Goal: Task Accomplishment & Management: Use online tool/utility

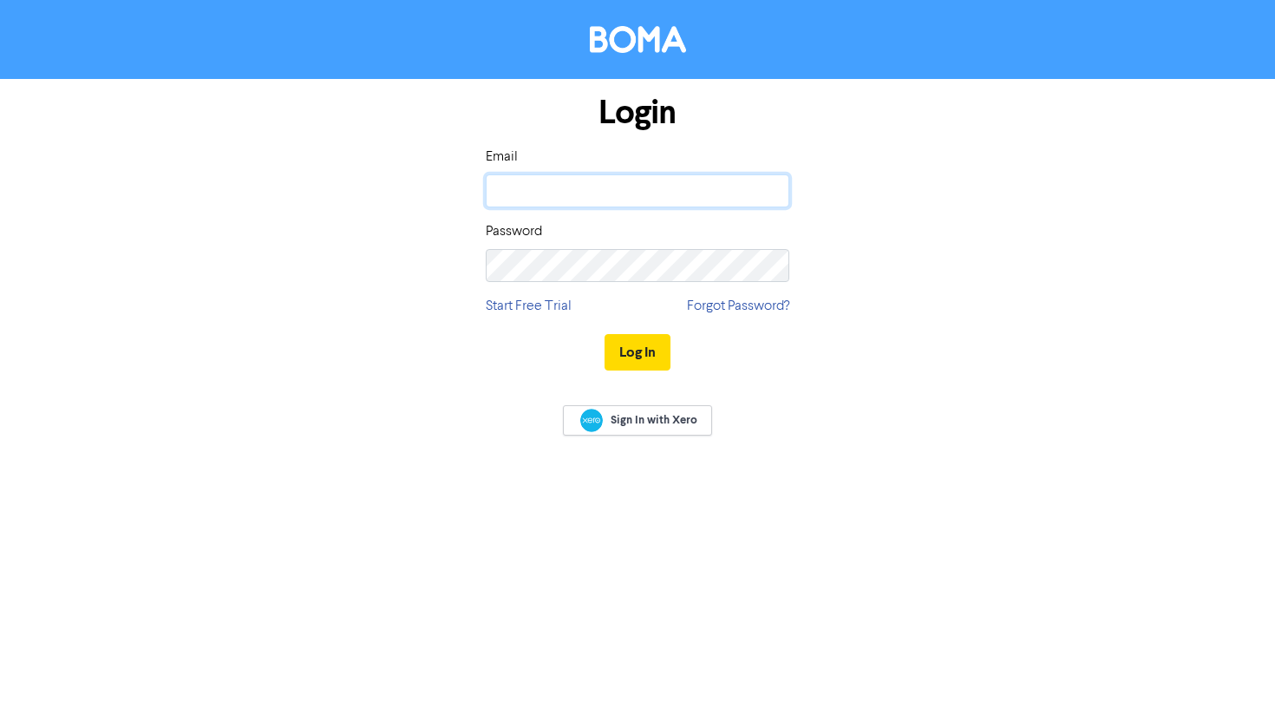
click at [642, 197] on input "email" at bounding box center [638, 190] width 304 height 33
type input "[PERSON_NAME][EMAIL_ADDRESS][DOMAIN_NAME]"
click at [605, 334] on button "Log In" at bounding box center [638, 352] width 66 height 36
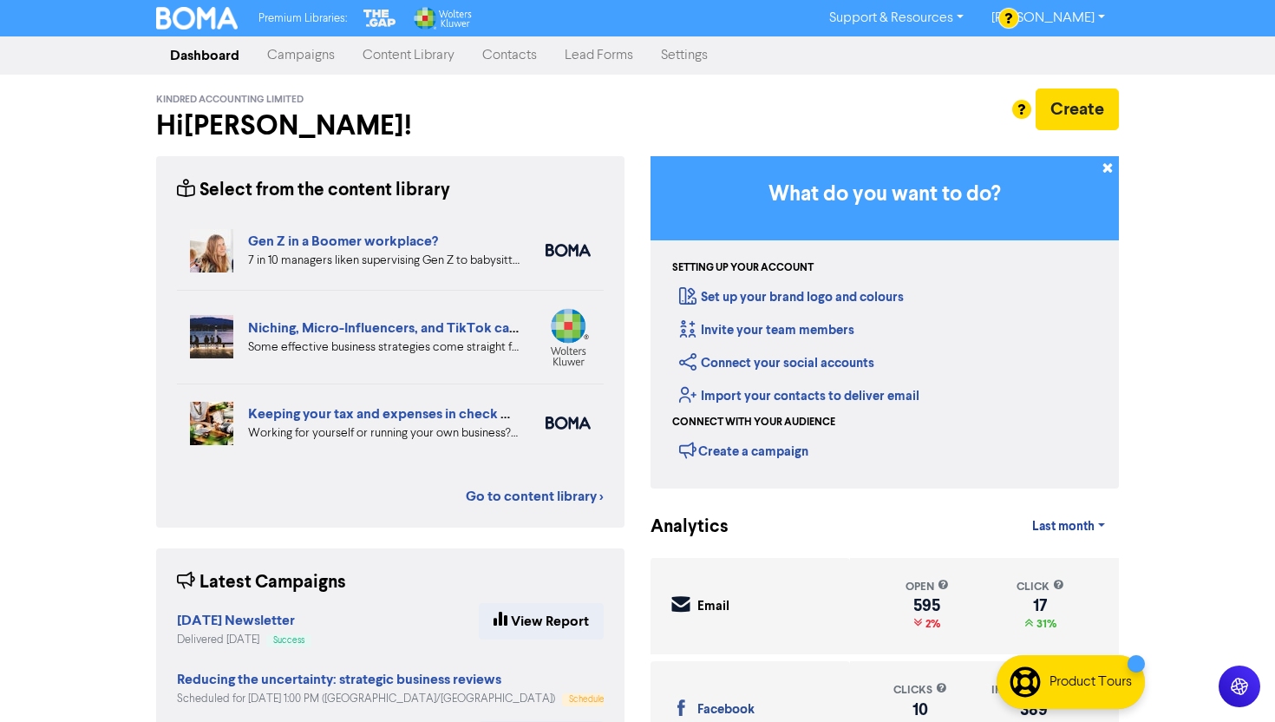
click at [371, 59] on link "Content Library" at bounding box center [409, 55] width 120 height 35
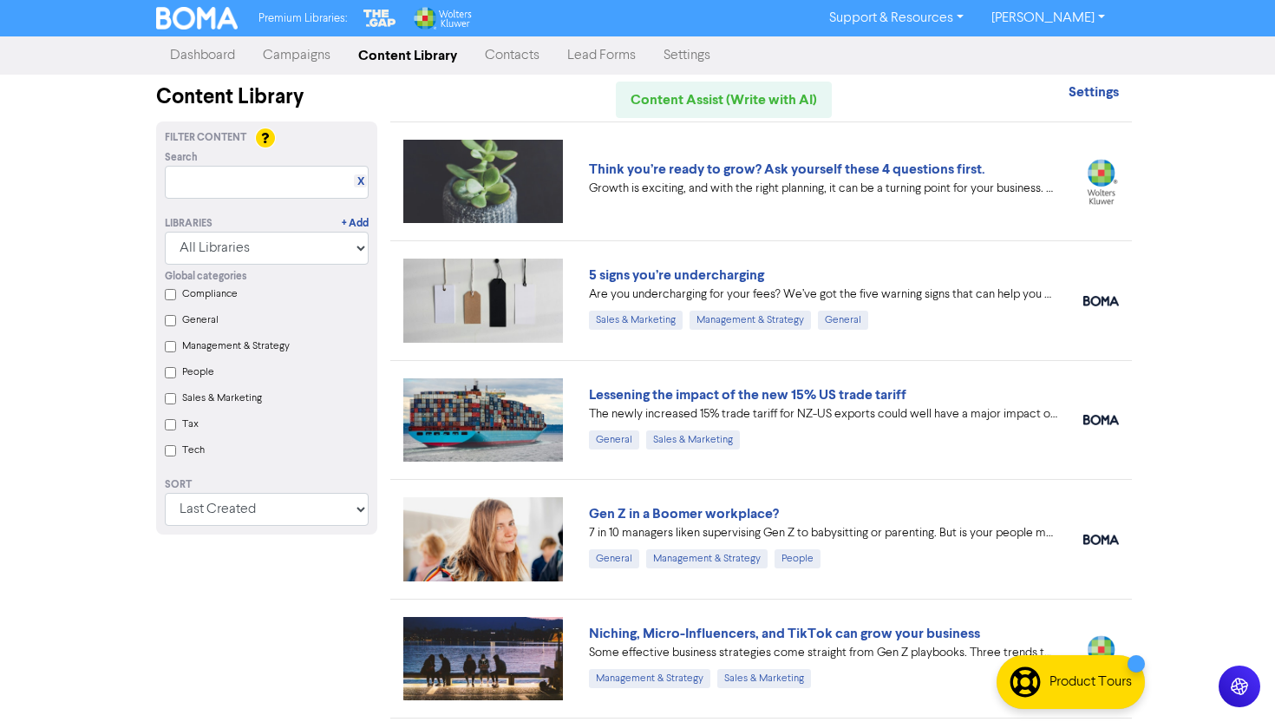
click at [302, 59] on link "Campaigns" at bounding box center [296, 55] width 95 height 35
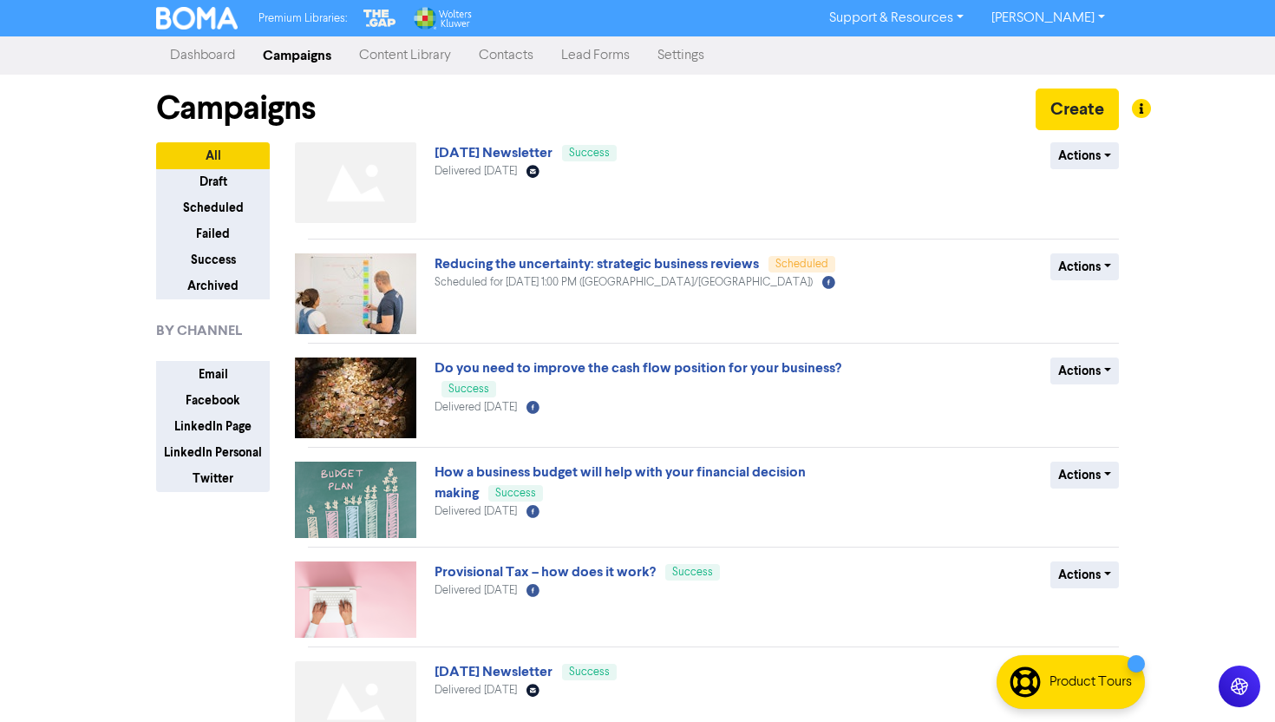
click at [390, 64] on link "Content Library" at bounding box center [405, 55] width 120 height 35
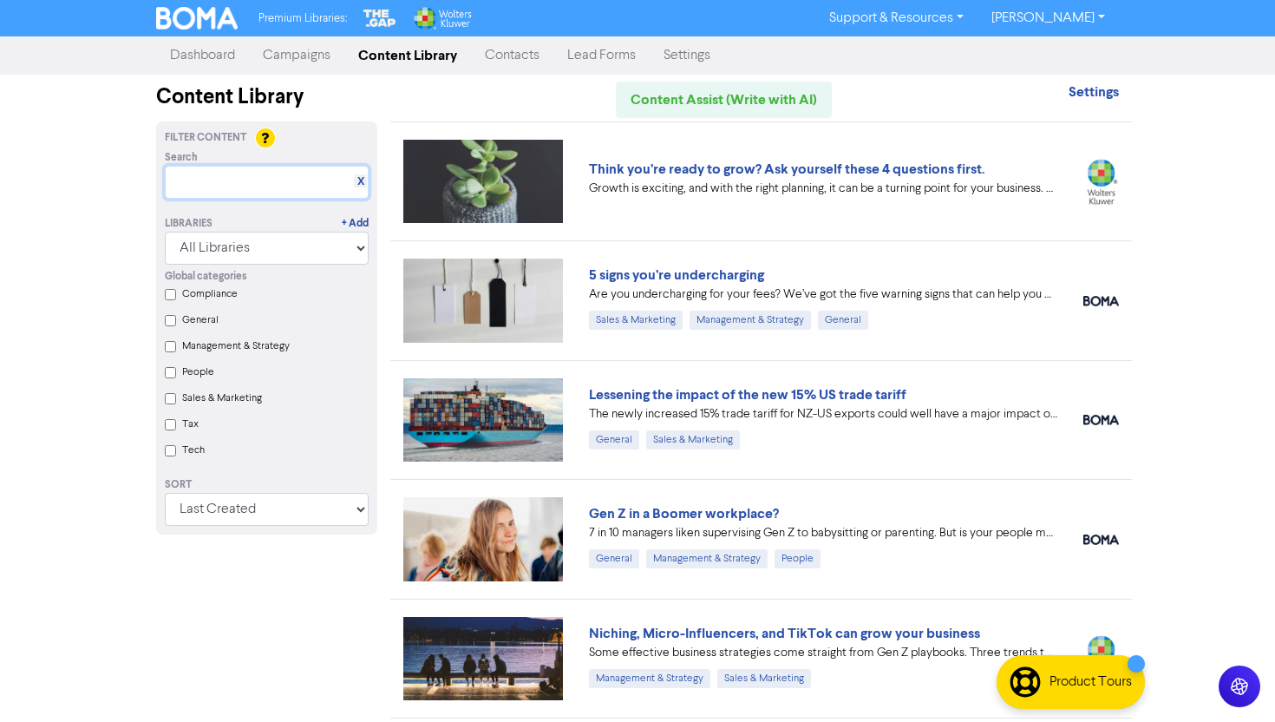
click at [288, 178] on input "text" at bounding box center [267, 182] width 204 height 33
paste input "Changes to KiwiSaver: how to get your business ready"
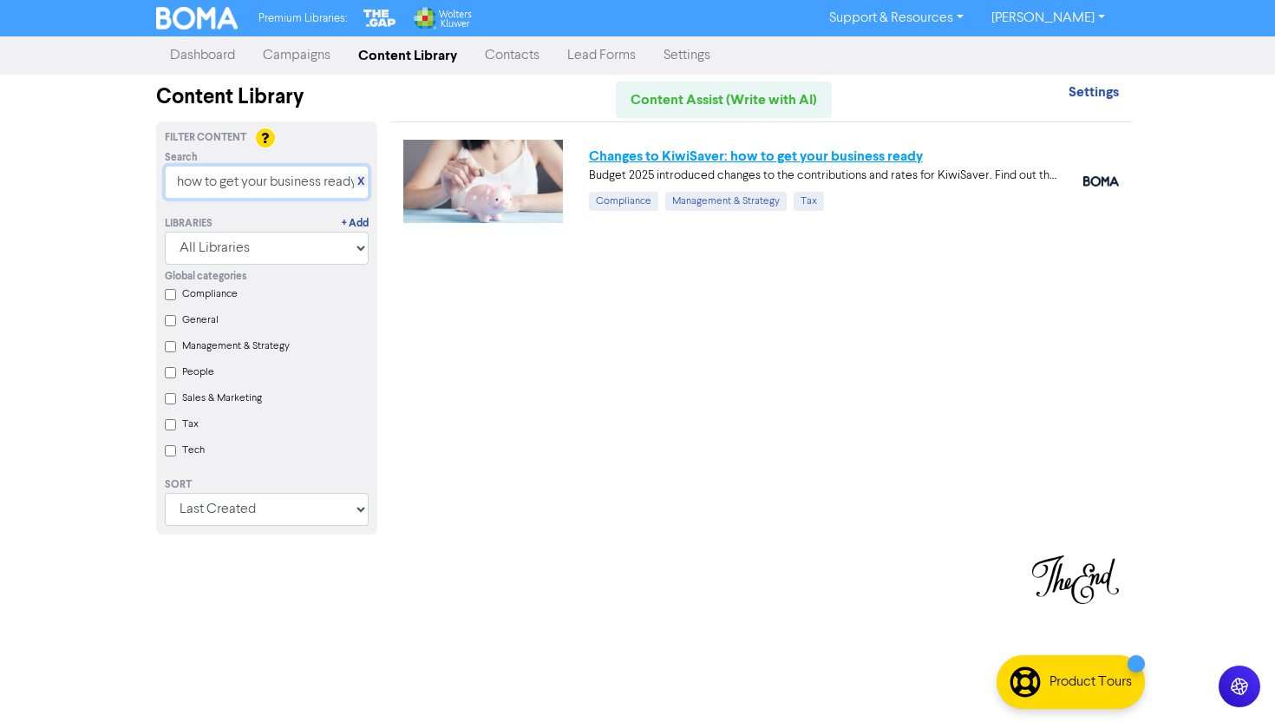
type input "Changes to KiwiSaver: how to get your business ready"
click at [702, 152] on link "Changes to KiwiSaver: how to get your business ready" at bounding box center [756, 155] width 334 height 17
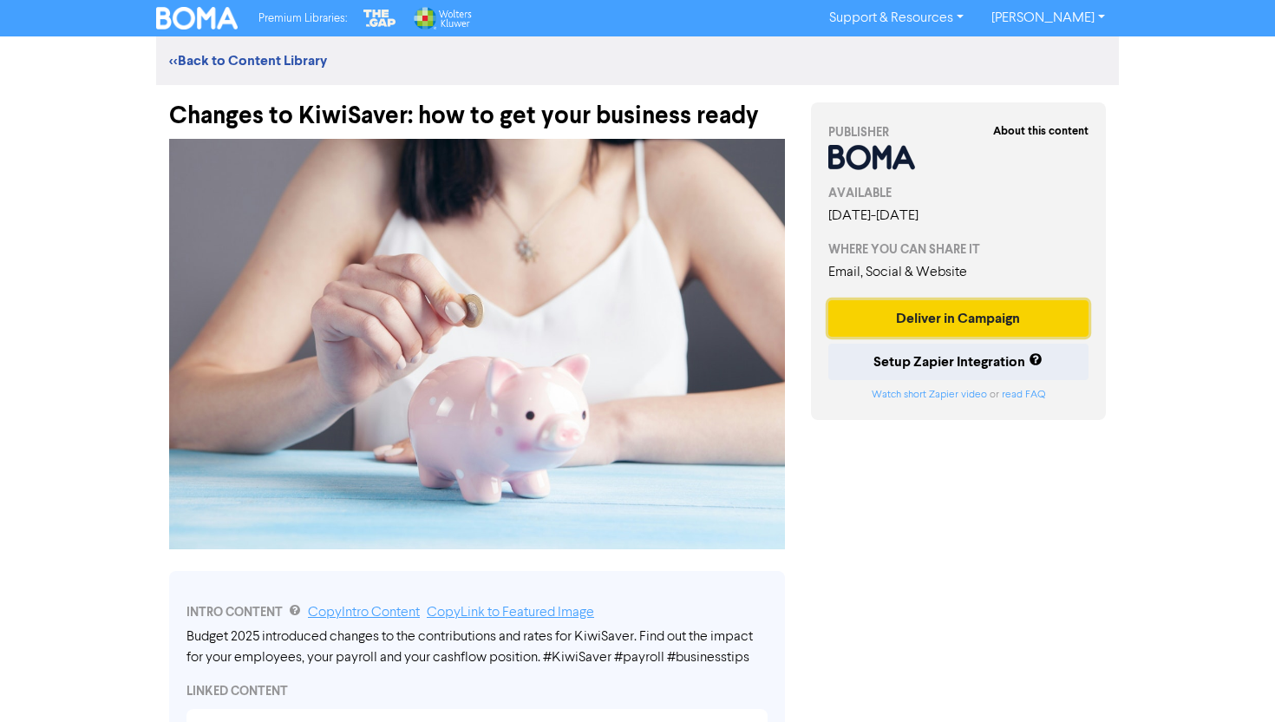
click at [948, 318] on button "Deliver in Campaign" at bounding box center [959, 318] width 260 height 36
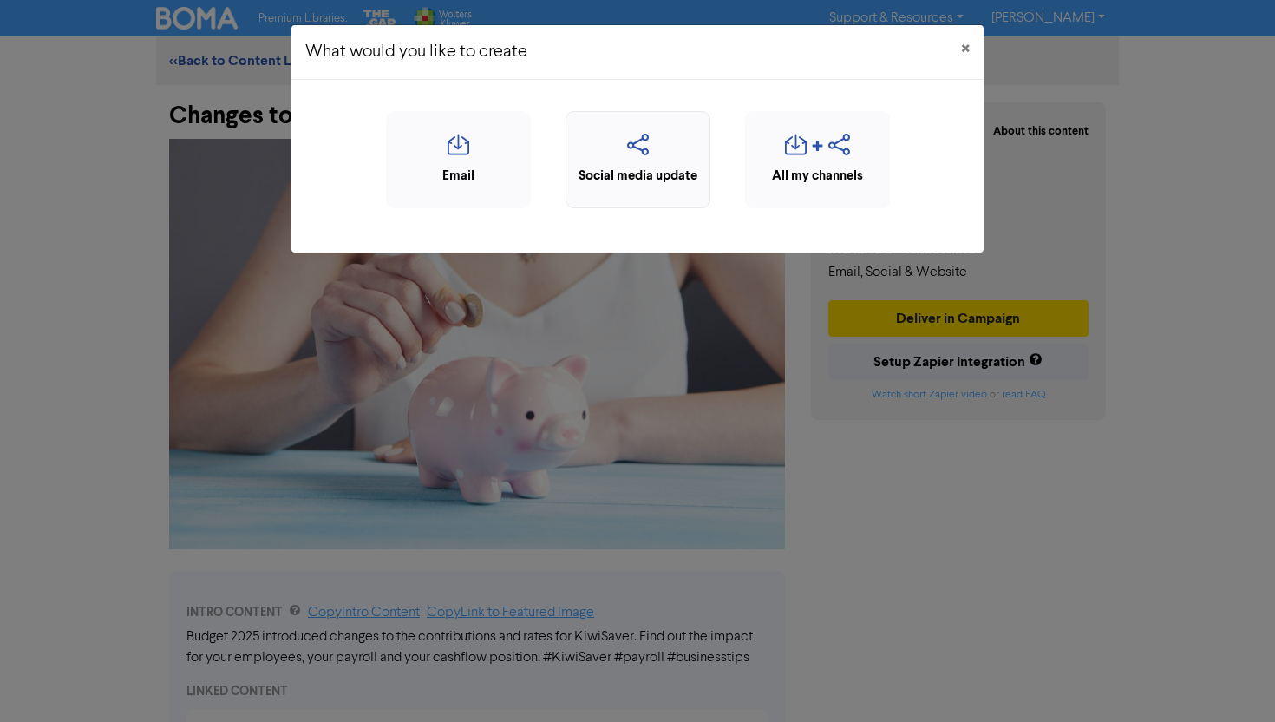
click at [675, 197] on div "Social media update" at bounding box center [638, 159] width 145 height 97
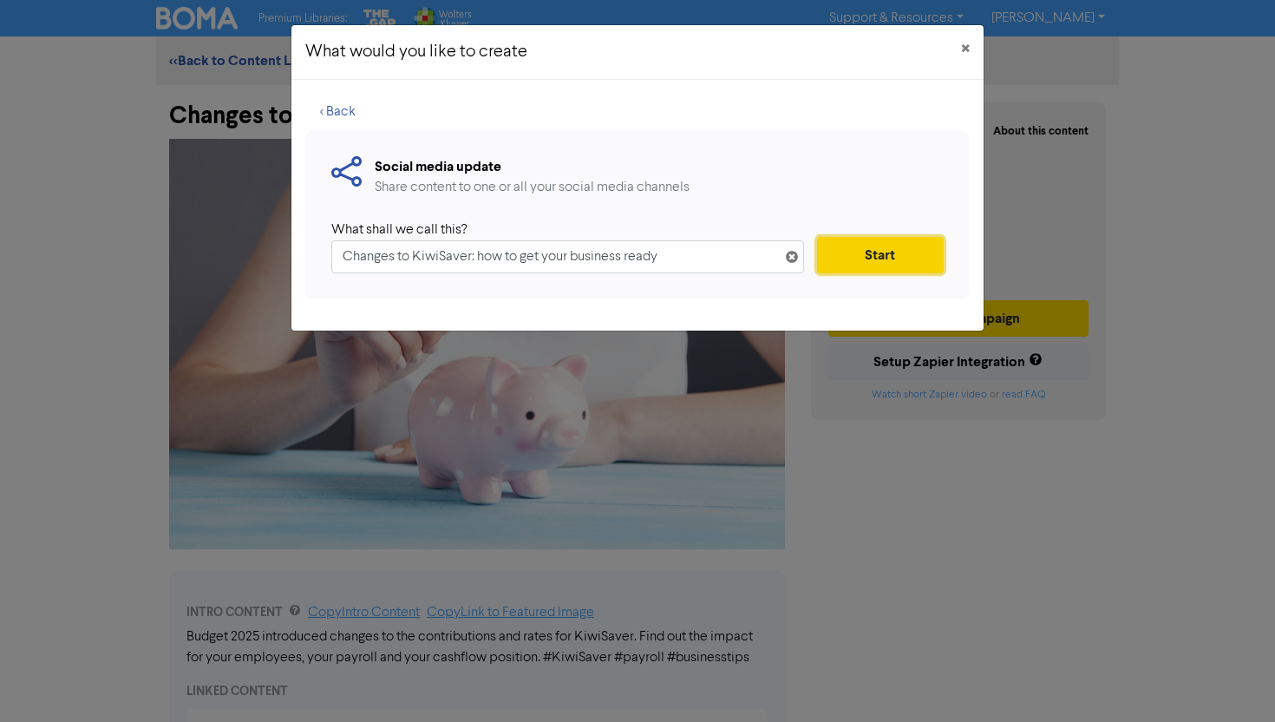
click at [892, 251] on button "Start" at bounding box center [880, 255] width 127 height 36
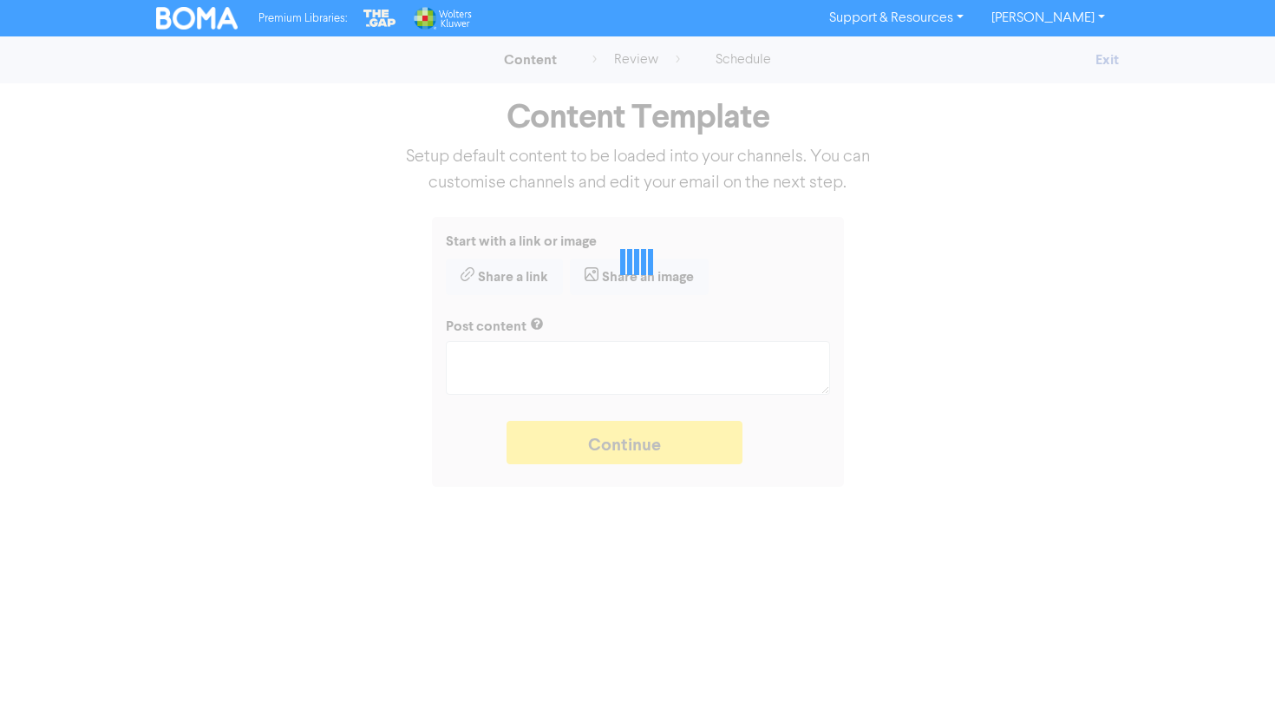
type textarea "x"
type textarea "Budget 2025 introduced changes to the contributions and rates for KiwiSaver. Fi…"
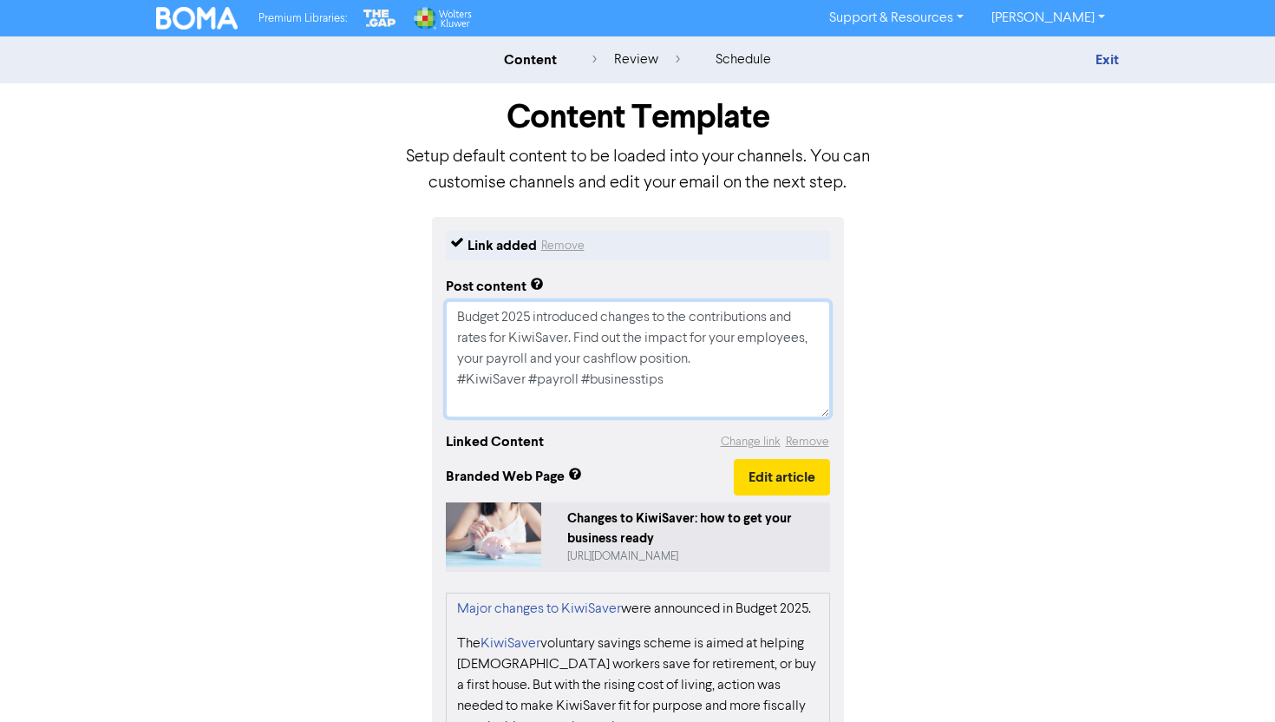
click at [572, 340] on textarea "Budget 2025 introduced changes to the contributions and rates for KiwiSaver. Fi…" at bounding box center [638, 359] width 384 height 116
type textarea "x"
type textarea "Budget 2025 introduced changes to the contributions and rates for KiwiSaver. Fi…"
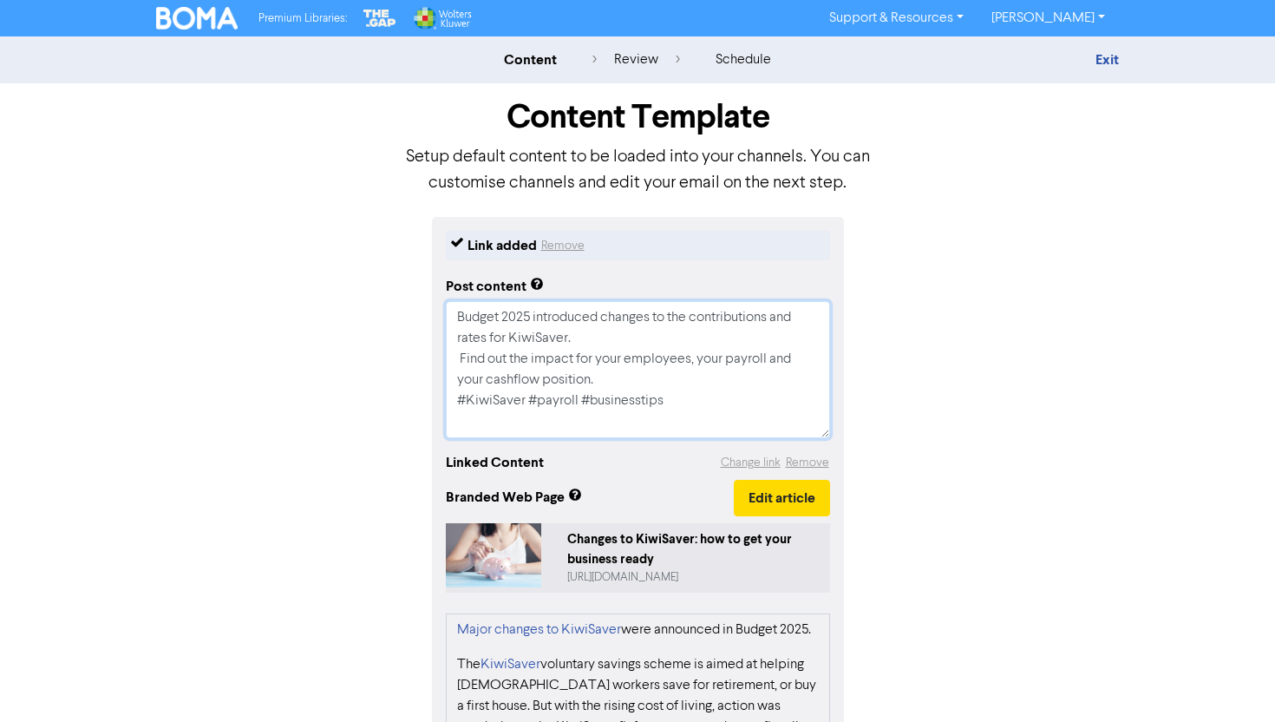
type textarea "x"
type textarea "Budget 2025 introduced changes to the contributions and rates for KiwiSaver. Fi…"
click at [627, 398] on textarea "Budget 2025 introduced changes to the contributions and rates for KiwiSaver. Fi…" at bounding box center [638, 369] width 384 height 137
type textarea "x"
type textarea "Budget 2025 introduced changes to the contributions and rates for KiwiSaver. Fi…"
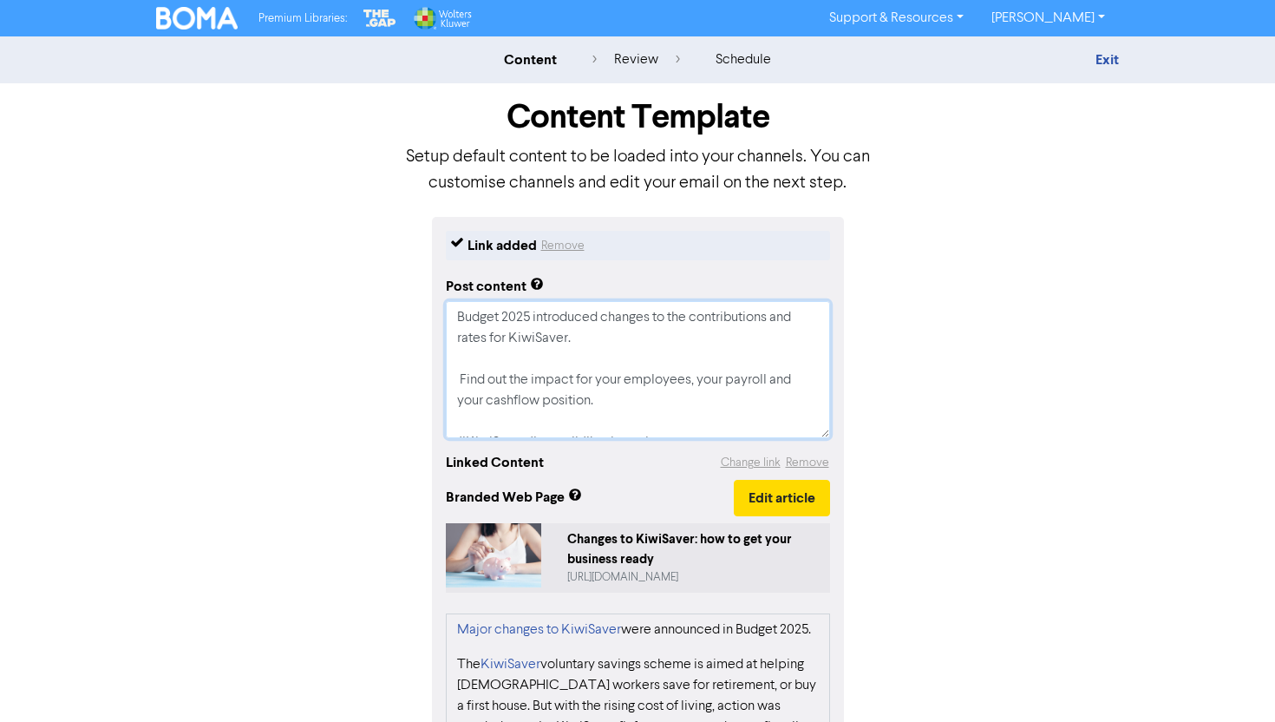
click at [513, 399] on textarea "Budget 2025 introduced changes to the contributions and rates for KiwiSaver. Fi…" at bounding box center [638, 369] width 384 height 137
type textarea "x"
type textarea "Budget 2025 introduced changes to the contributions and rates for KiwiSaver. Fi…"
click at [742, 483] on button "Edit article" at bounding box center [782, 498] width 96 height 36
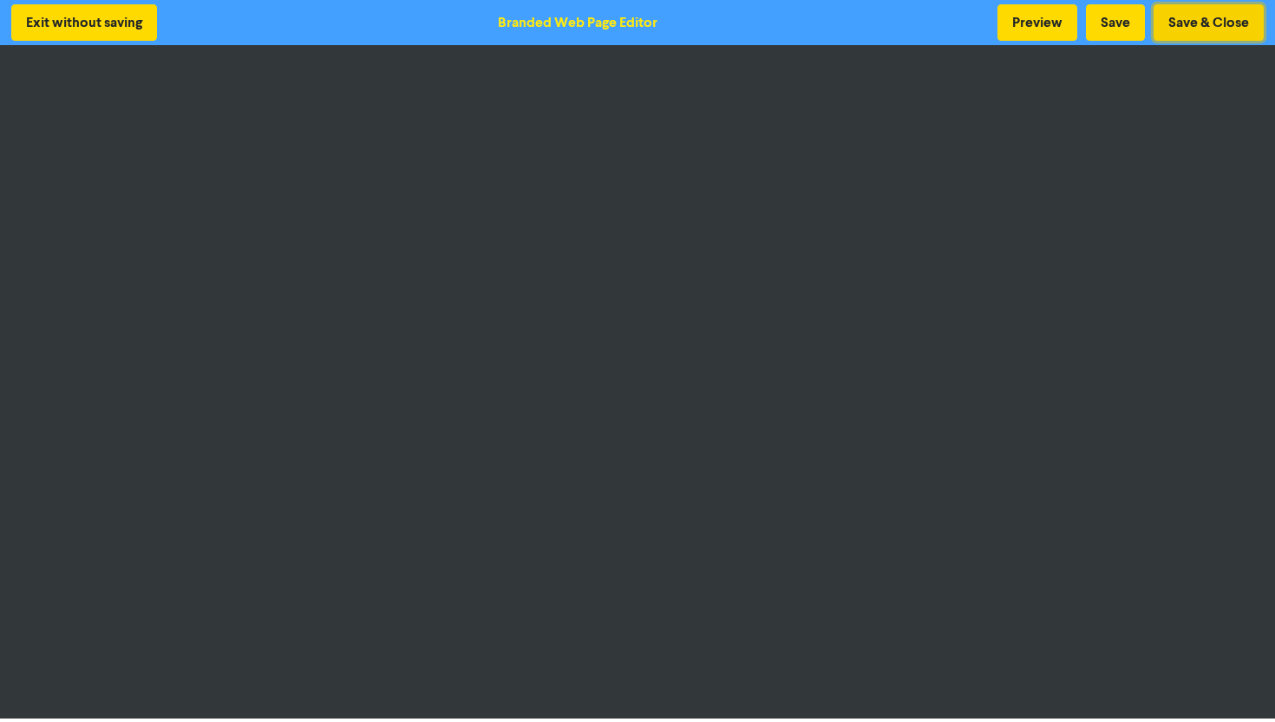
click at [1170, 31] on button "Save & Close" at bounding box center [1209, 22] width 110 height 36
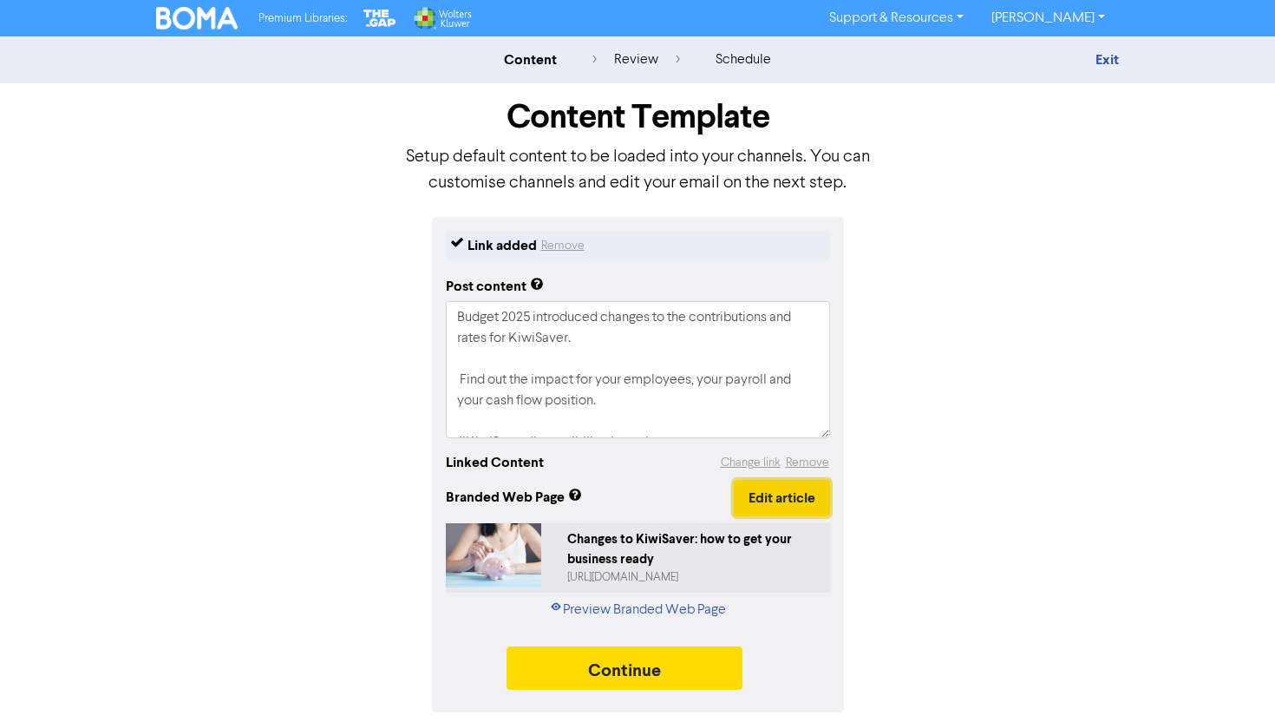
click at [752, 506] on button "Edit article" at bounding box center [782, 498] width 96 height 36
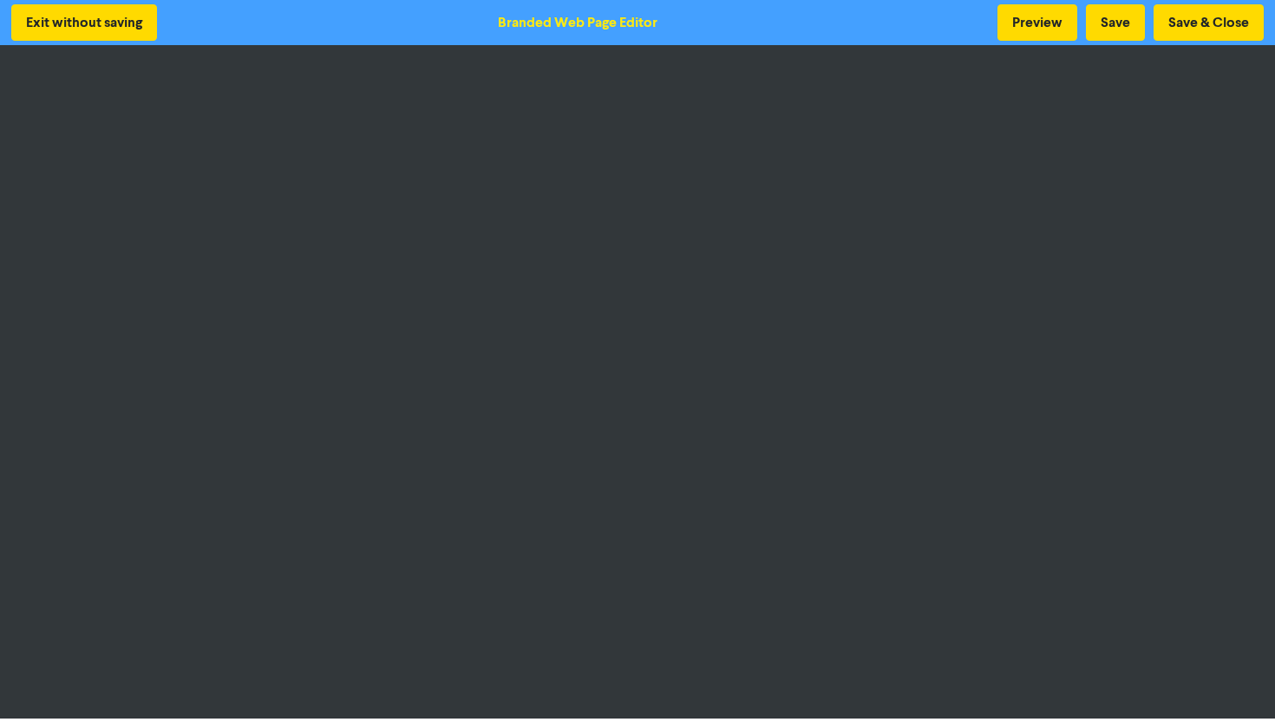
scroll to position [3, 0]
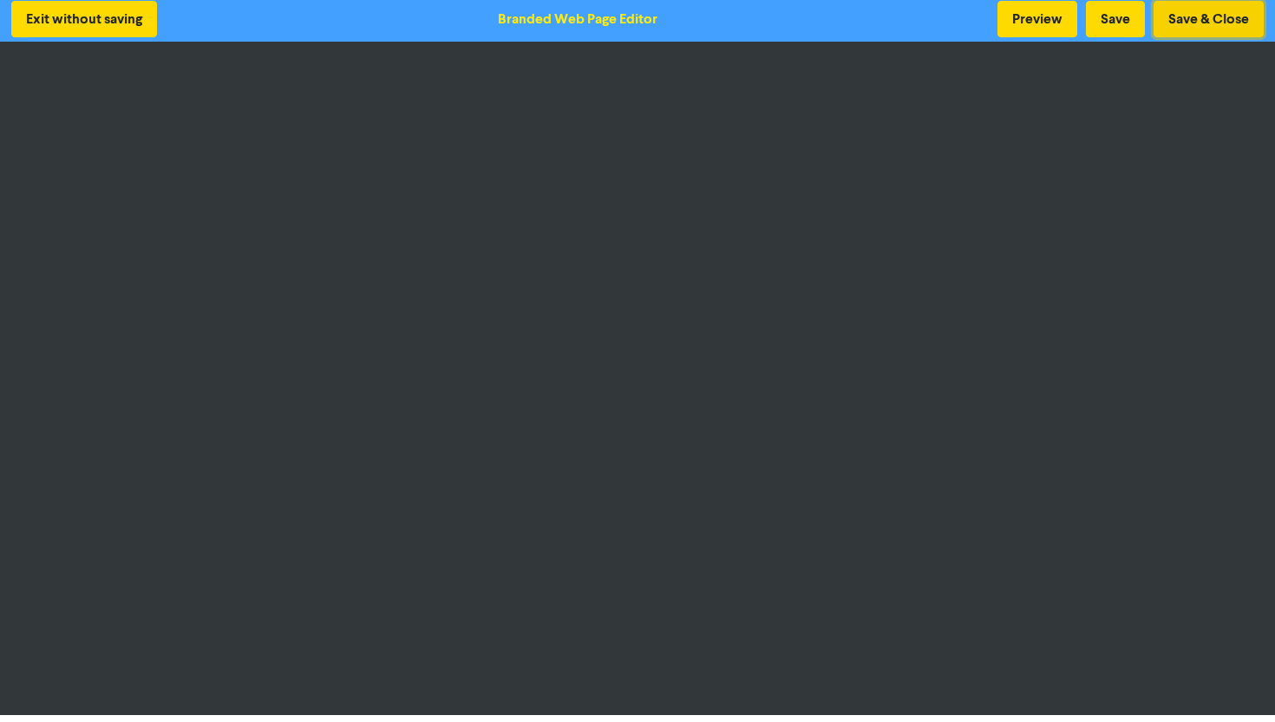
click at [1217, 19] on button "Save & Close" at bounding box center [1209, 19] width 110 height 36
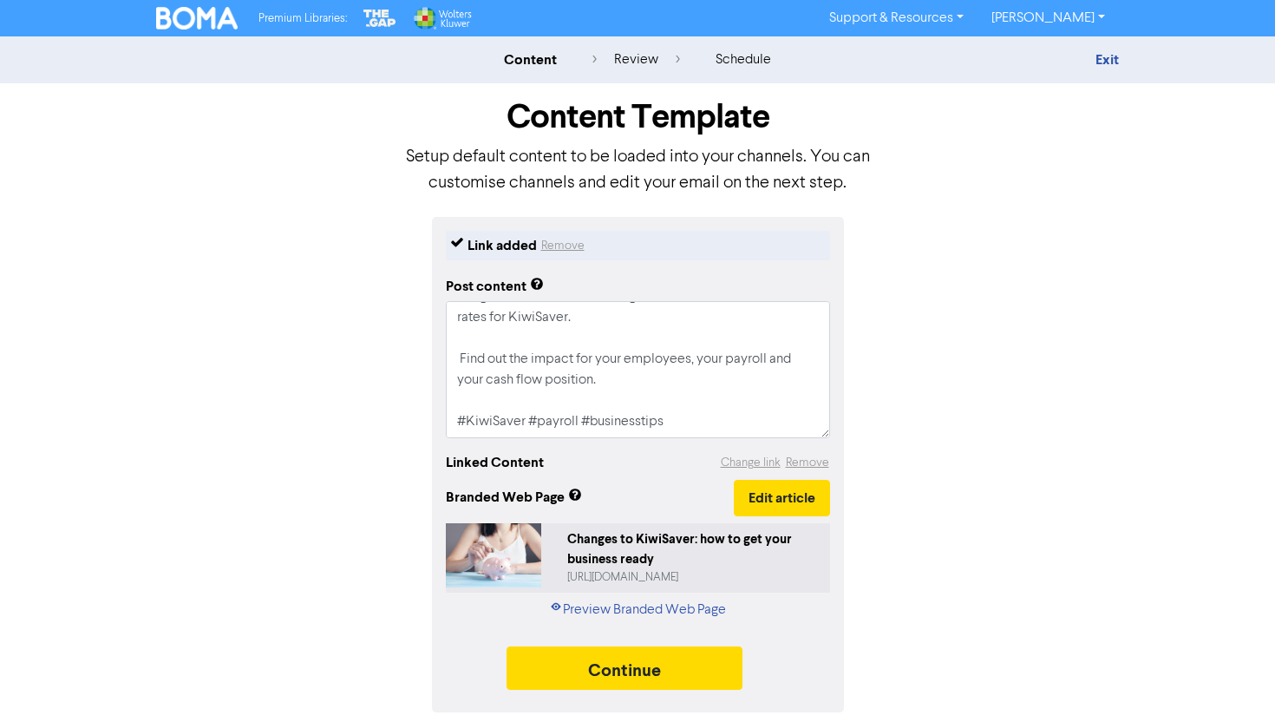
scroll to position [29, 0]
click at [462, 352] on textarea "Budget 2025 introduced changes to the contributions and rates for KiwiSaver. Fi…" at bounding box center [638, 369] width 384 height 137
type textarea "x"
type textarea "Budget 2025 introduced changes to the contributions and rates for KiwiSaver. Fi…"
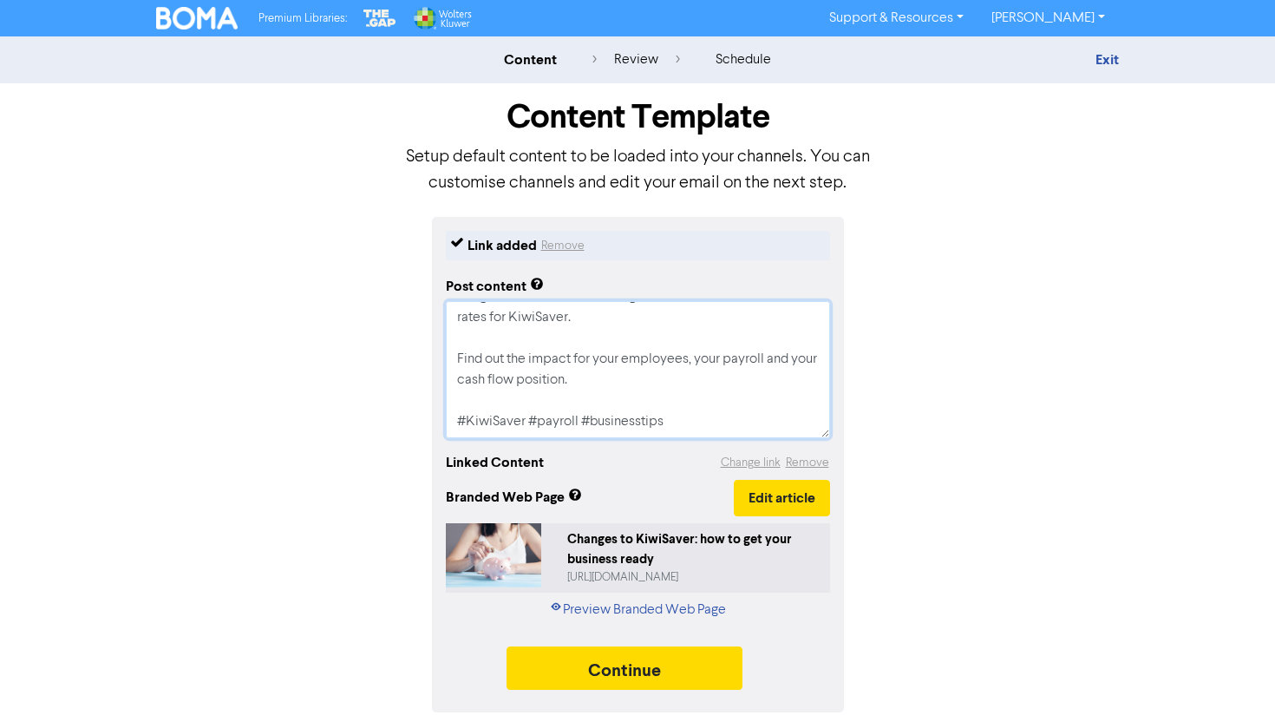
click at [667, 423] on textarea "Budget 2025 introduced changes to the contributions and rates for KiwiSaver. Fi…" at bounding box center [638, 369] width 384 height 137
type textarea "x"
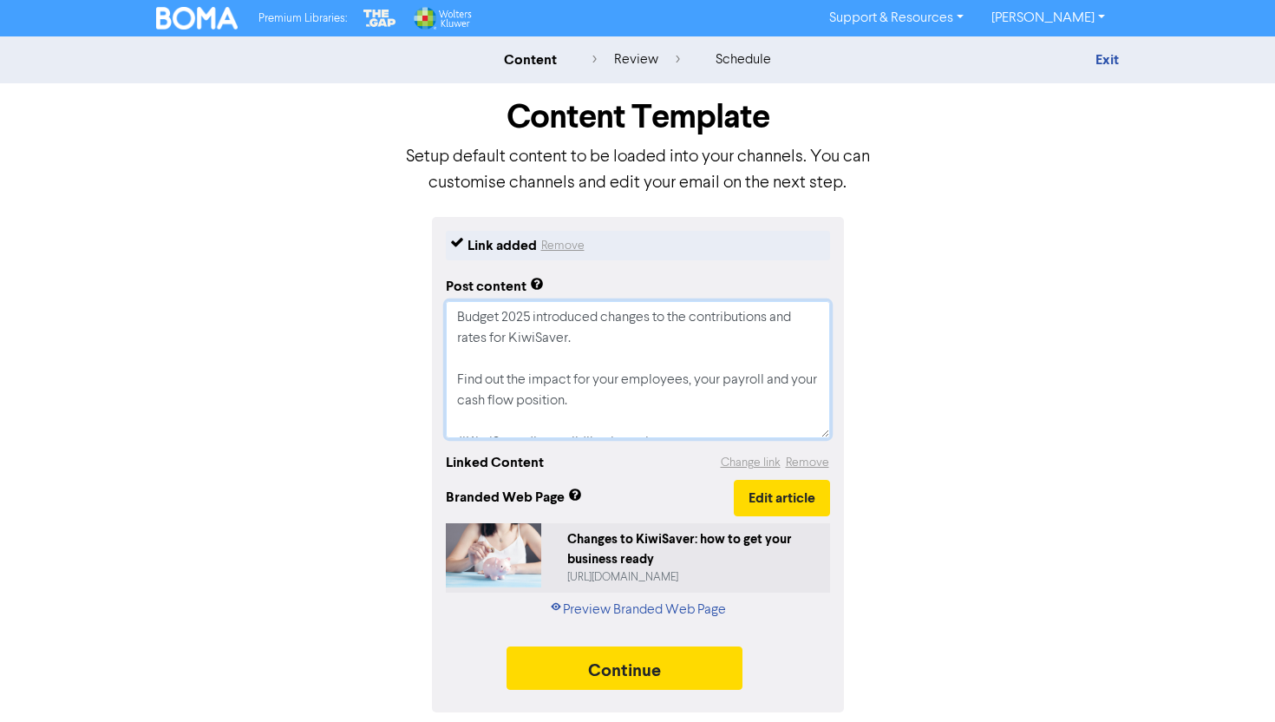
drag, startPoint x: 672, startPoint y: 419, endPoint x: 397, endPoint y: 287, distance: 305.0
click at [397, 287] on div "Link added Remove Post content Budget 2025 introduced changes to the contributi…" at bounding box center [637, 464] width 989 height 495
type textarea "Budget 2025 introduced changes to the contributions and rates for KiwiSaver. Fi…"
click at [926, 410] on div "Link added Remove Post content Budget 2025 introduced changes to the contributi…" at bounding box center [637, 464] width 989 height 495
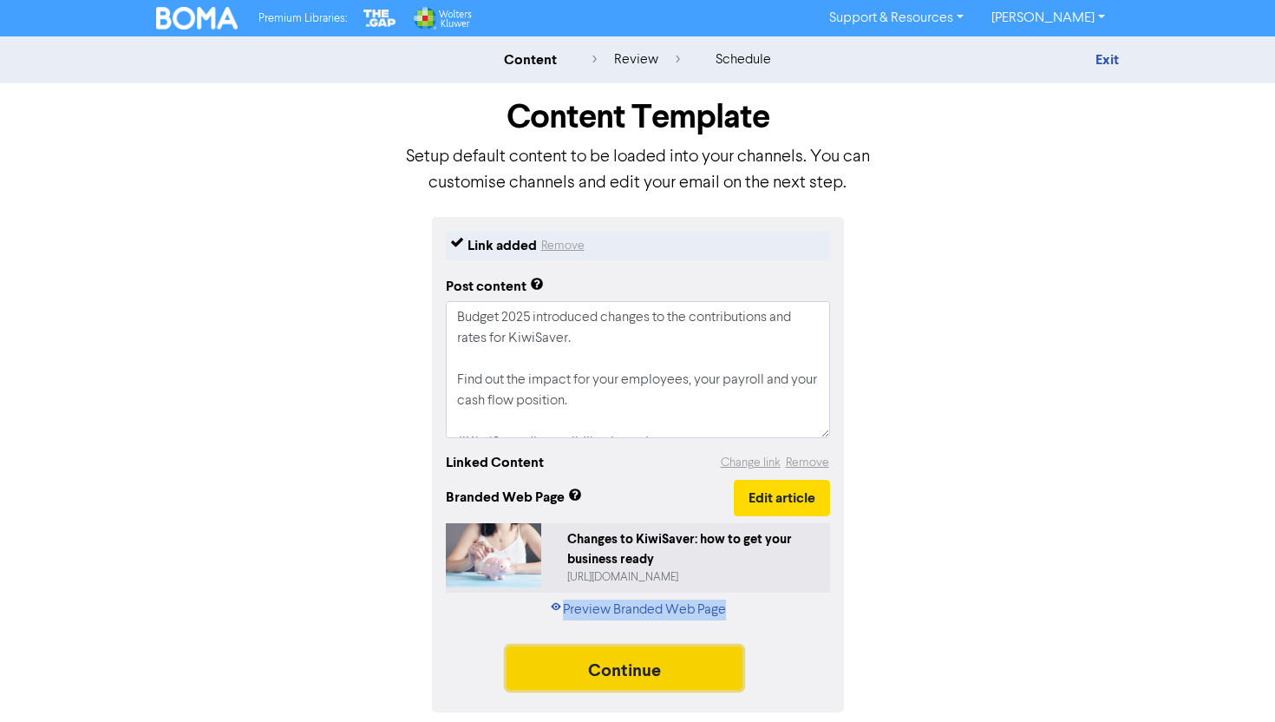
click at [655, 678] on button "Continue" at bounding box center [625, 667] width 236 height 43
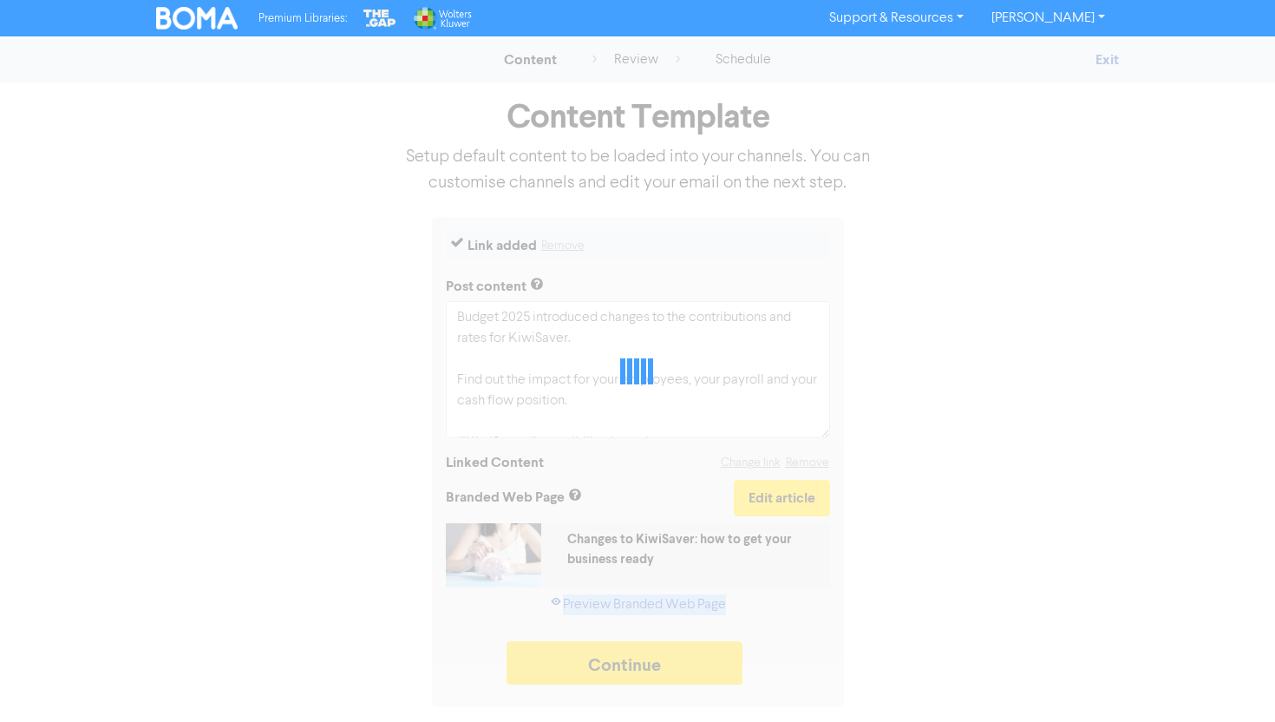
type textarea "x"
select select "LEARN_MORE"
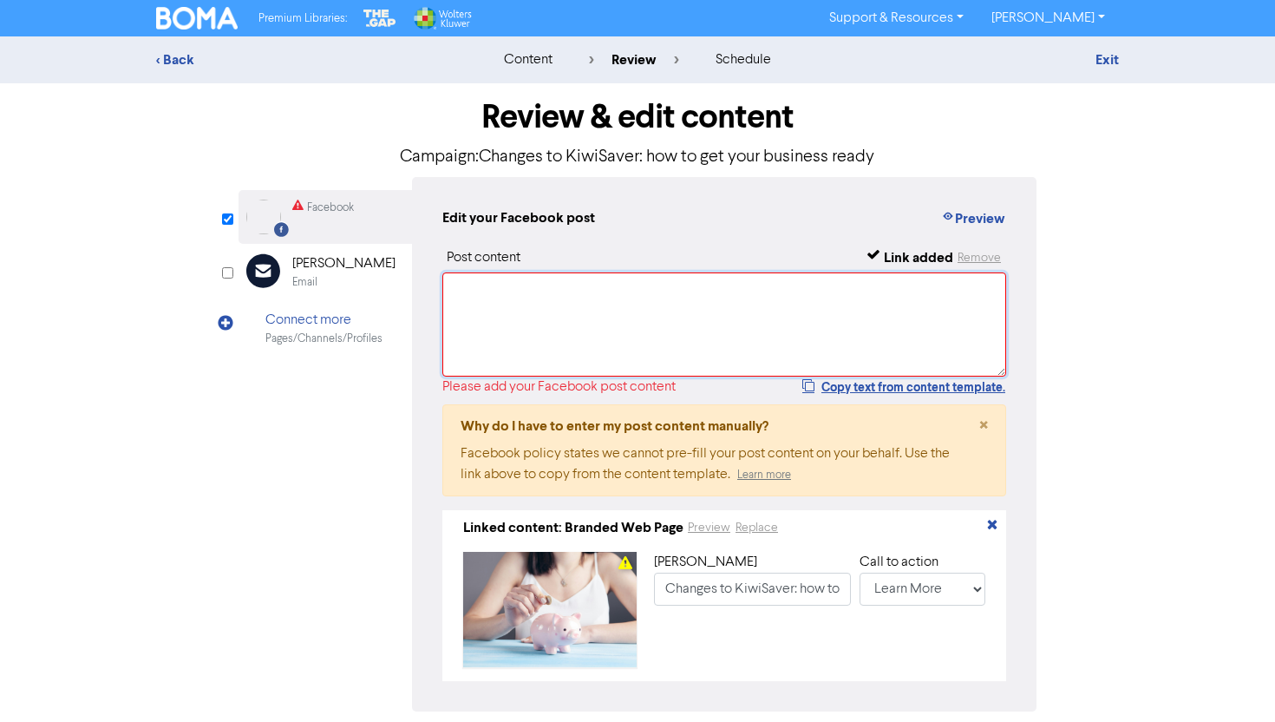
click at [511, 301] on textarea at bounding box center [724, 324] width 564 height 104
paste textarea "Budget 2025 introduced changes to the contributions and rates for KiwiSaver. Fi…"
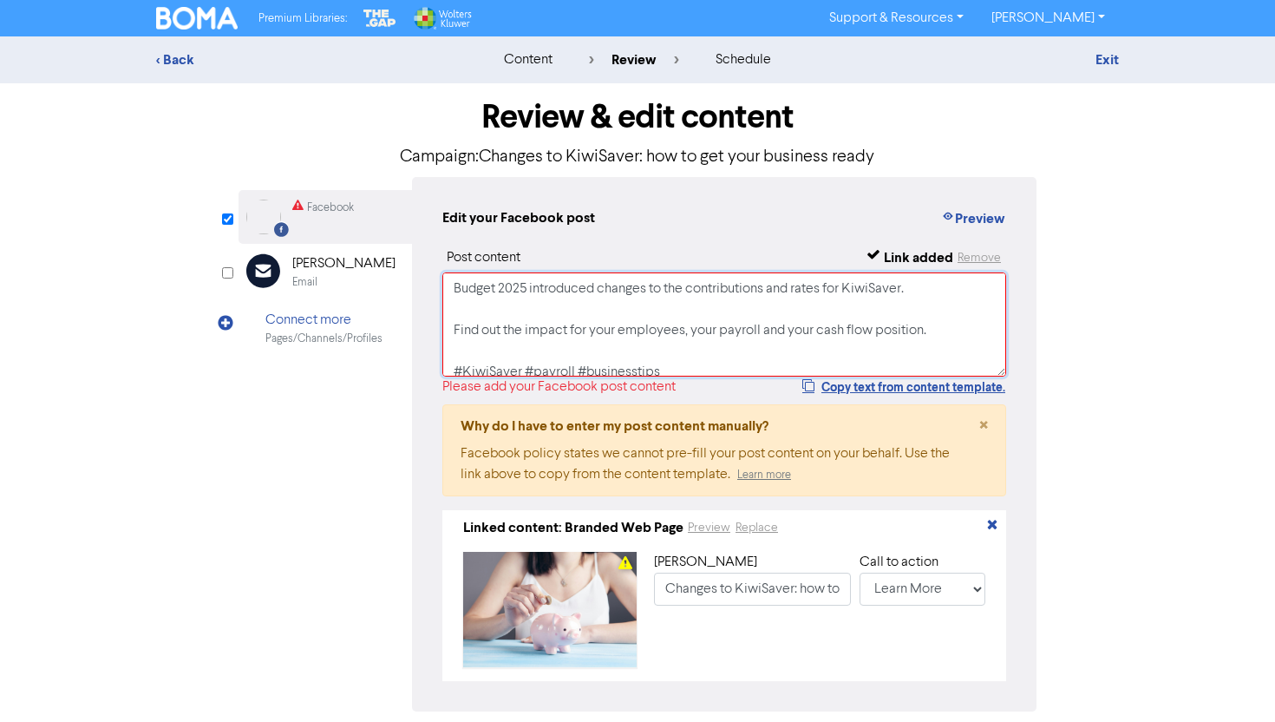
scroll to position [3, 0]
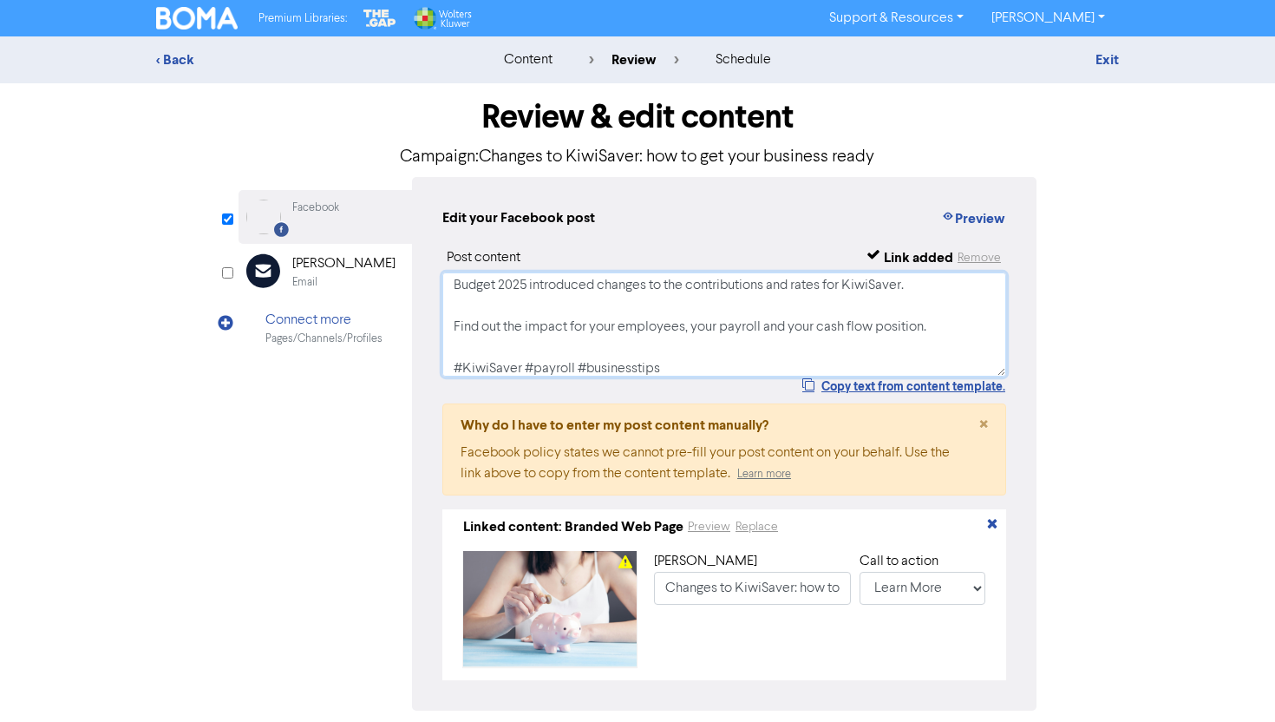
type textarea "Budget 2025 introduced changes to the contributions and rates for KiwiSaver. Fi…"
click at [1058, 359] on div "Review & edit content Campaign: Changes to KiwiSaver: how to get your business …" at bounding box center [637, 435] width 989 height 705
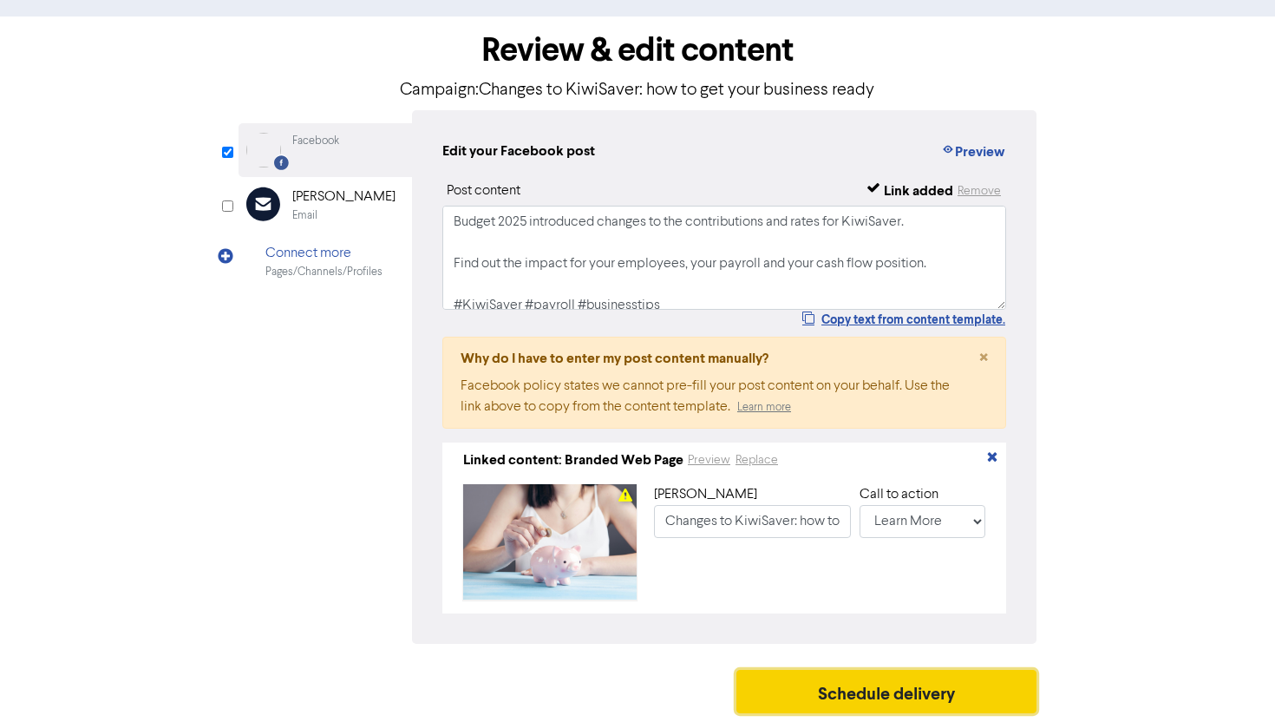
click at [897, 689] on button "Schedule delivery" at bounding box center [887, 691] width 300 height 43
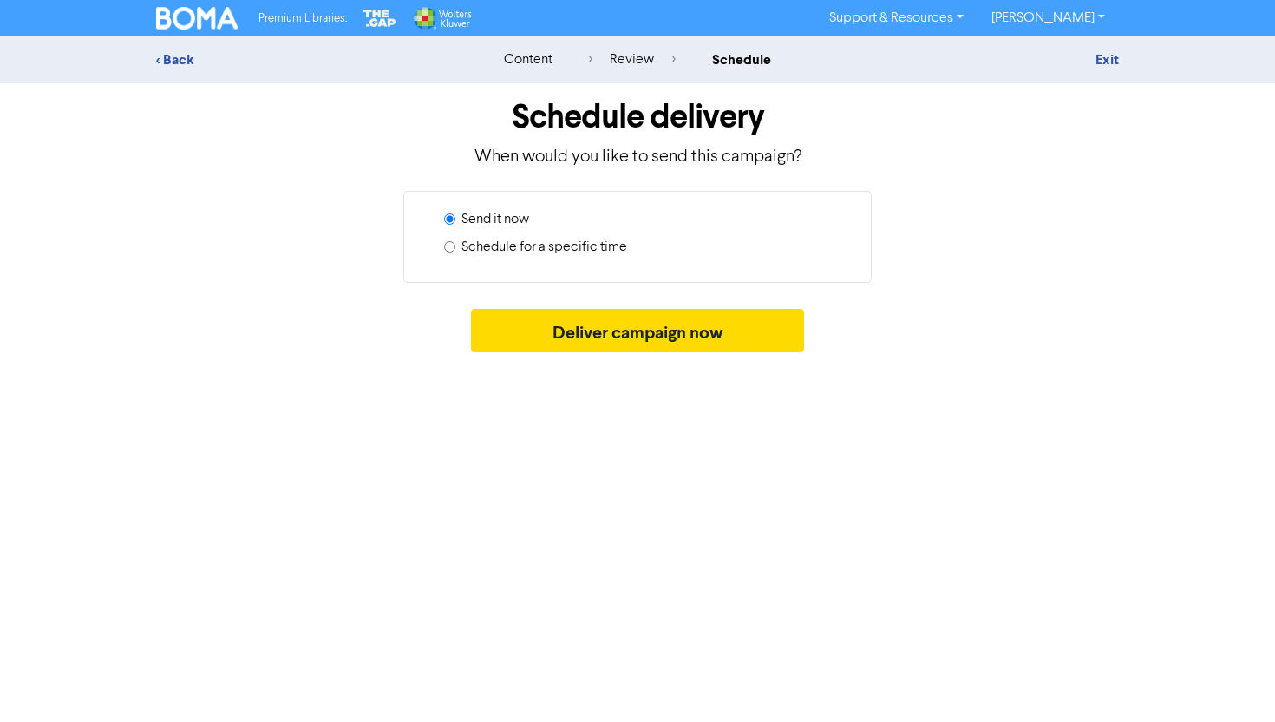
click at [575, 246] on label "Schedule for a specific time" at bounding box center [545, 247] width 166 height 21
click at [455, 246] on input "Schedule for a specific time" at bounding box center [449, 246] width 11 height 11
radio input "true"
radio input "false"
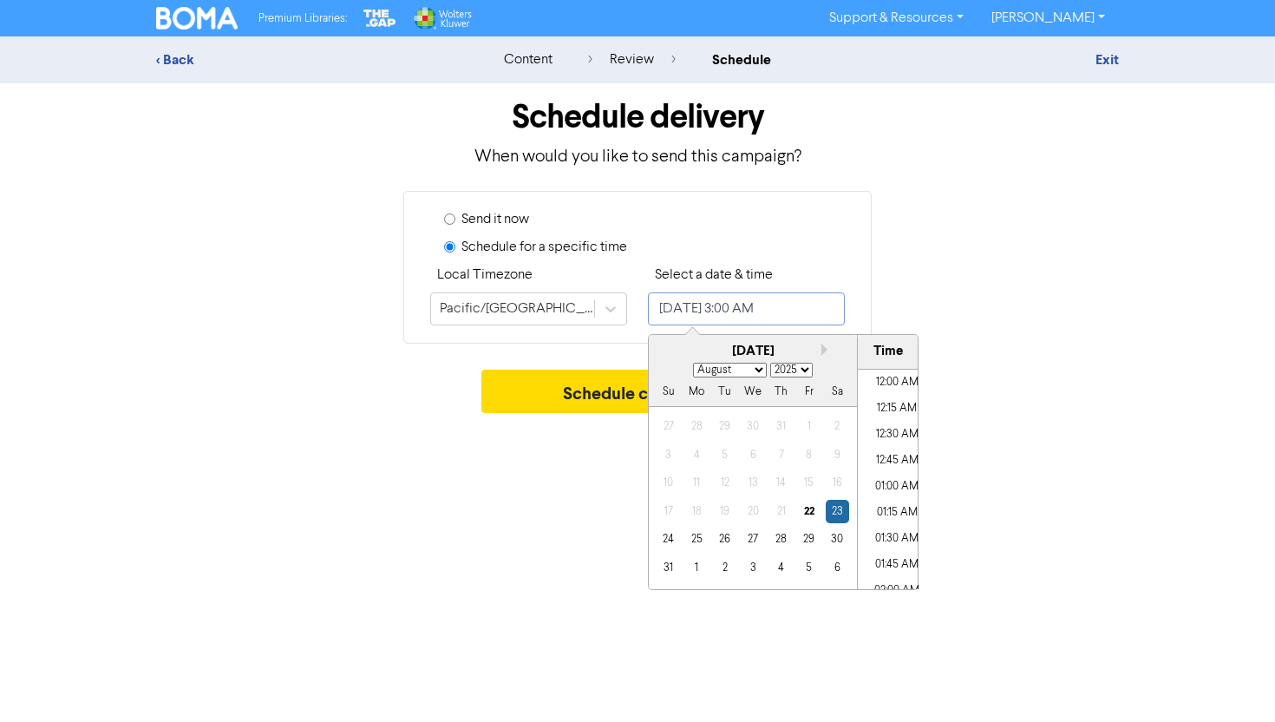
click at [717, 315] on input "[DATE] 3:00 AM" at bounding box center [746, 308] width 197 height 33
click at [829, 347] on button "Next month" at bounding box center [828, 350] width 12 height 12
select select "8"
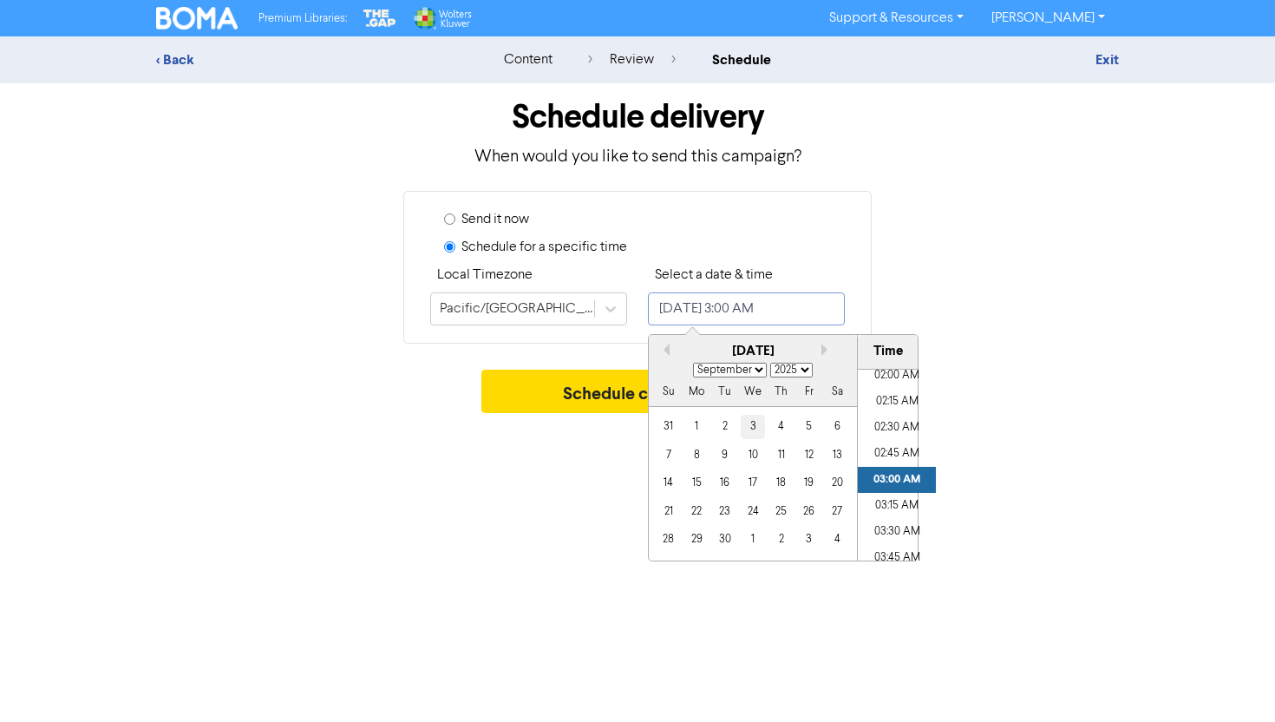
click at [750, 430] on div "3" at bounding box center [752, 426] width 23 height 23
click at [885, 383] on li "01:00 PM" at bounding box center [897, 385] width 78 height 26
type input "[DATE] 1:00 PM"
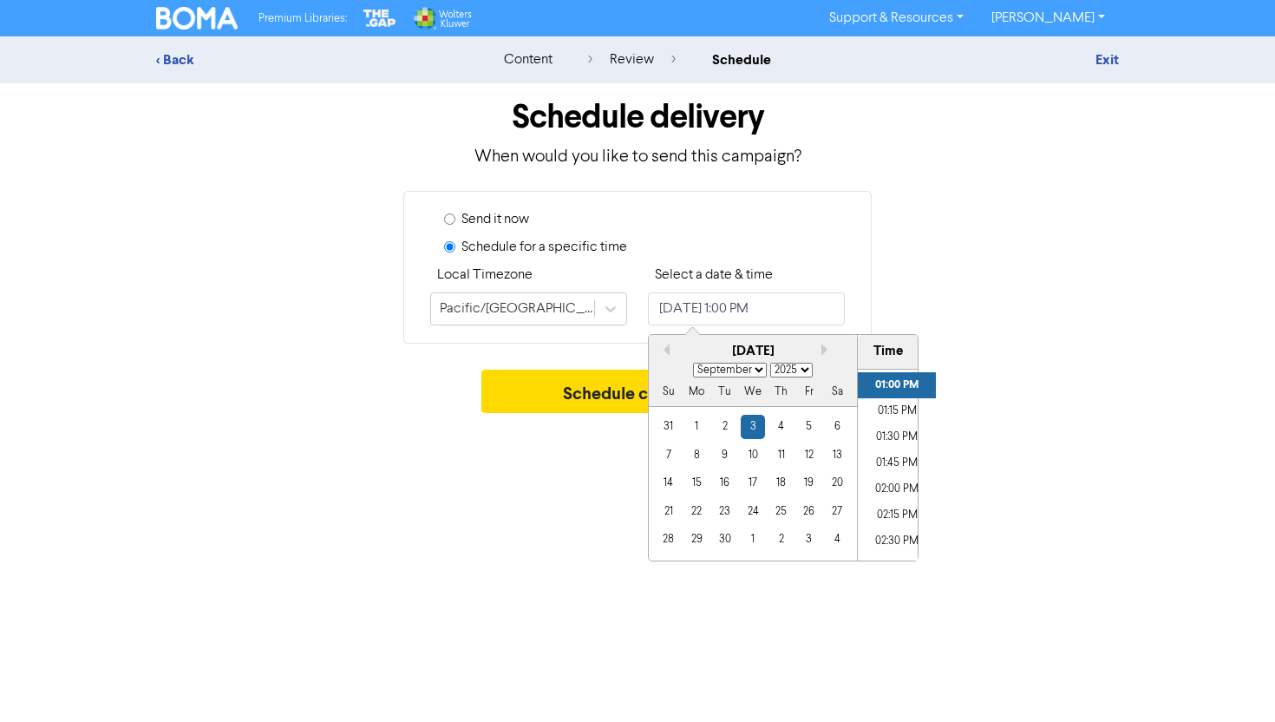
click at [1007, 404] on div "Schedule campaign" at bounding box center [637, 396] width 963 height 52
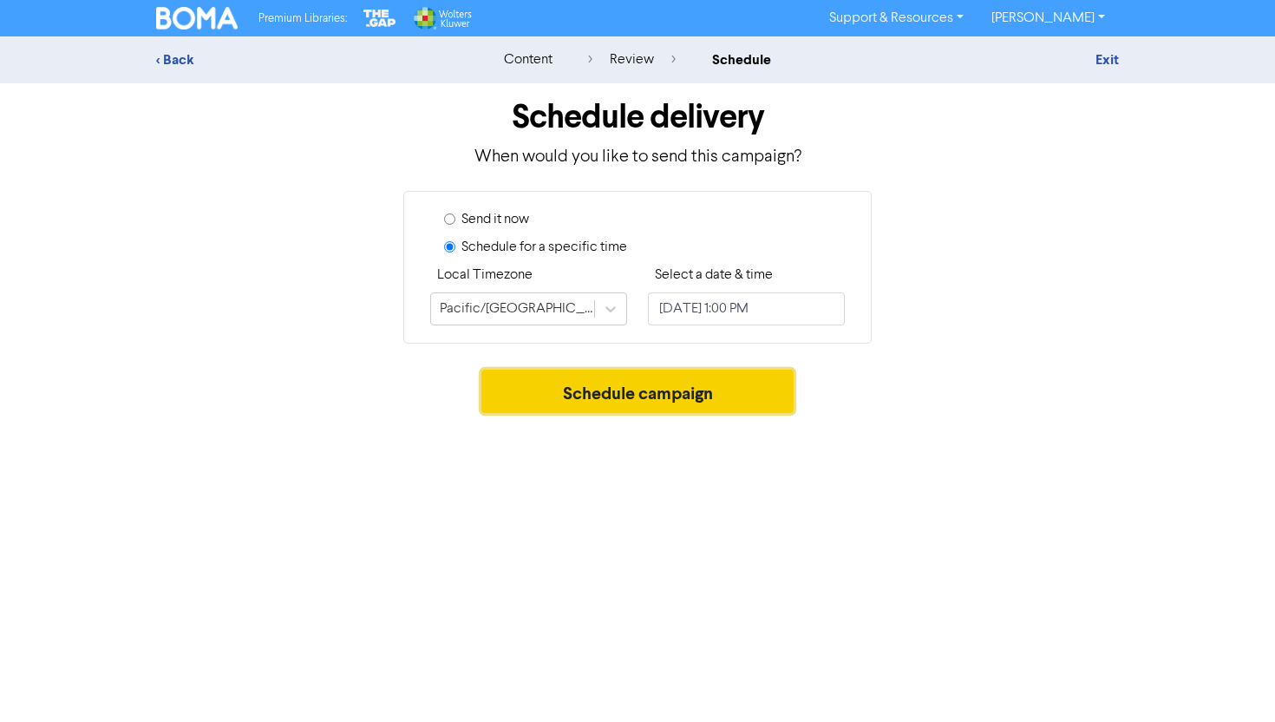
click at [620, 408] on button "Schedule campaign" at bounding box center [638, 391] width 313 height 43
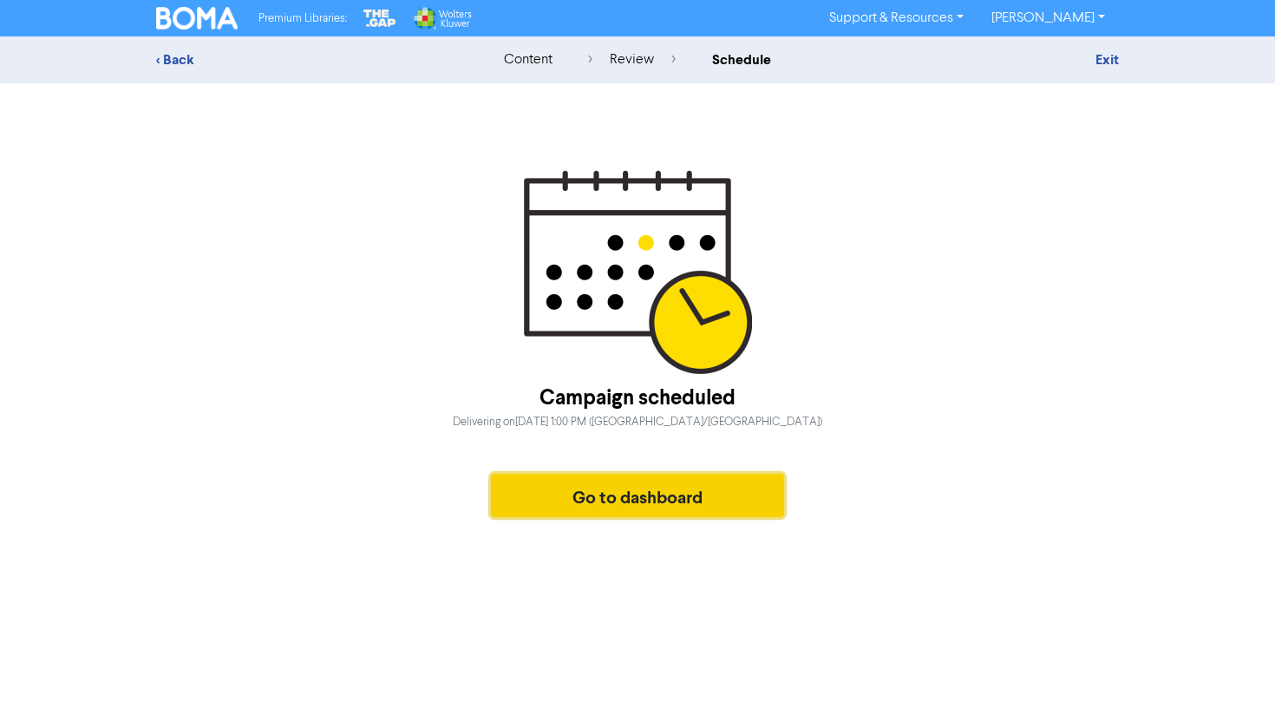
click at [652, 495] on button "Go to dashboard" at bounding box center [637, 495] width 293 height 43
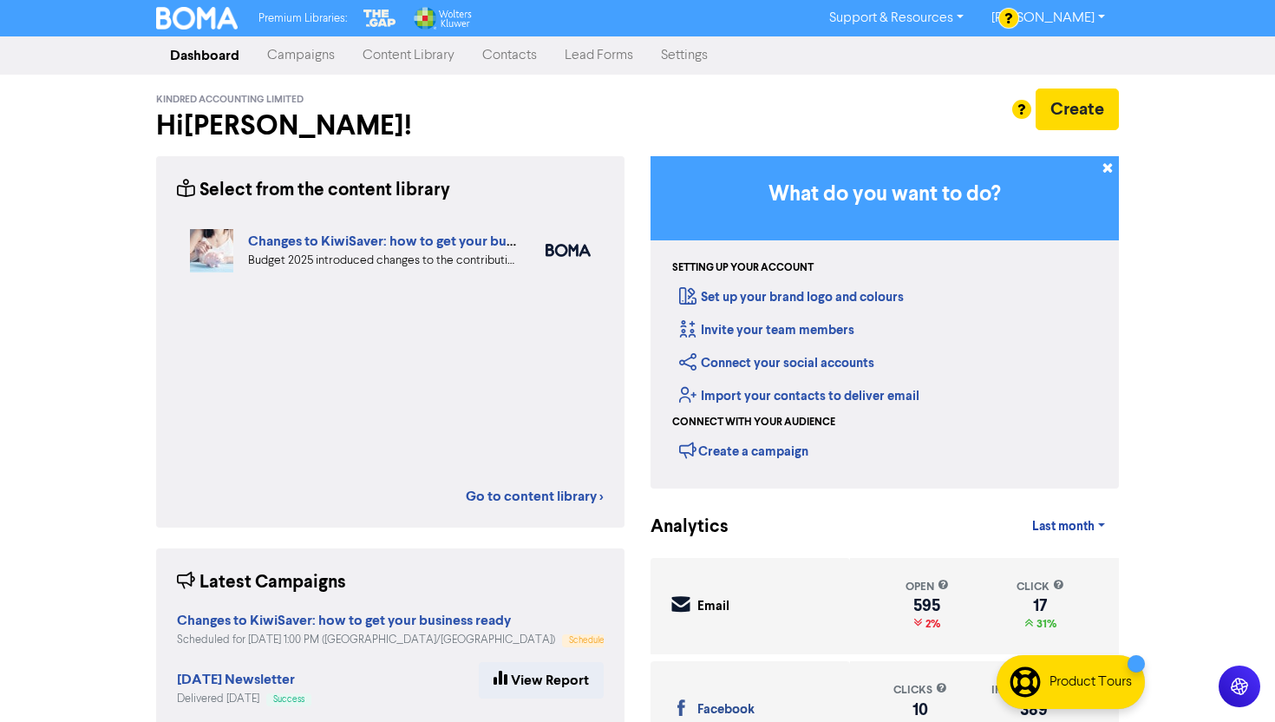
click at [305, 47] on link "Campaigns" at bounding box center [300, 55] width 95 height 35
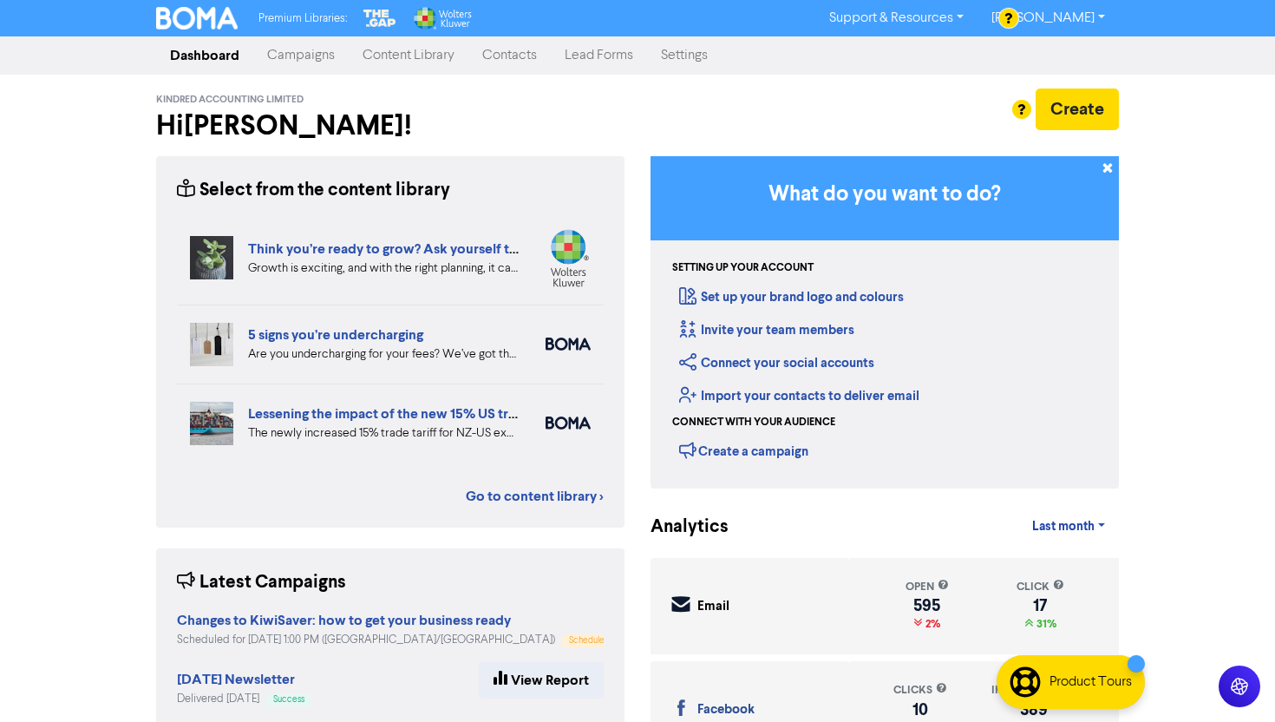
click at [324, 34] on div "Premium Libraries: Support & Resources Video Tutorials FAQ & Guides Marketing E…" at bounding box center [637, 18] width 1275 height 36
click at [316, 49] on link "Campaigns" at bounding box center [300, 55] width 95 height 35
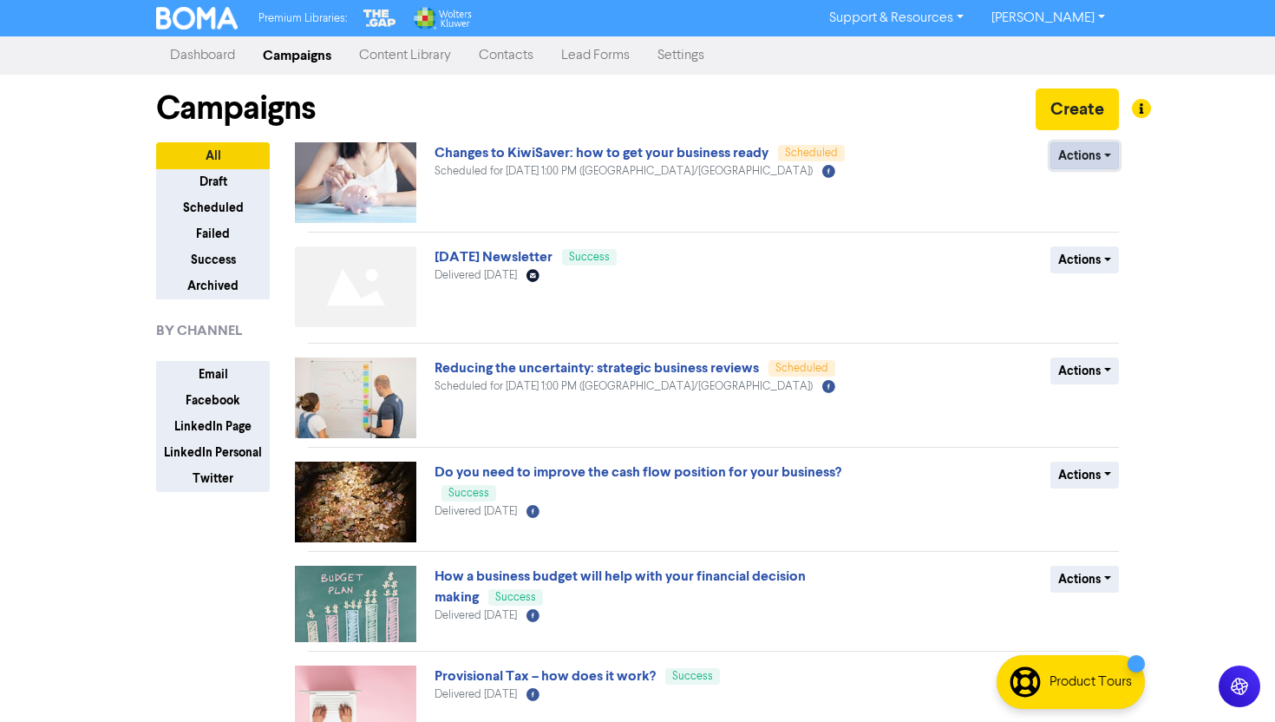
click at [1110, 161] on button "Actions" at bounding box center [1085, 155] width 69 height 27
click at [1121, 193] on button "Revert to draft" at bounding box center [1120, 193] width 137 height 28
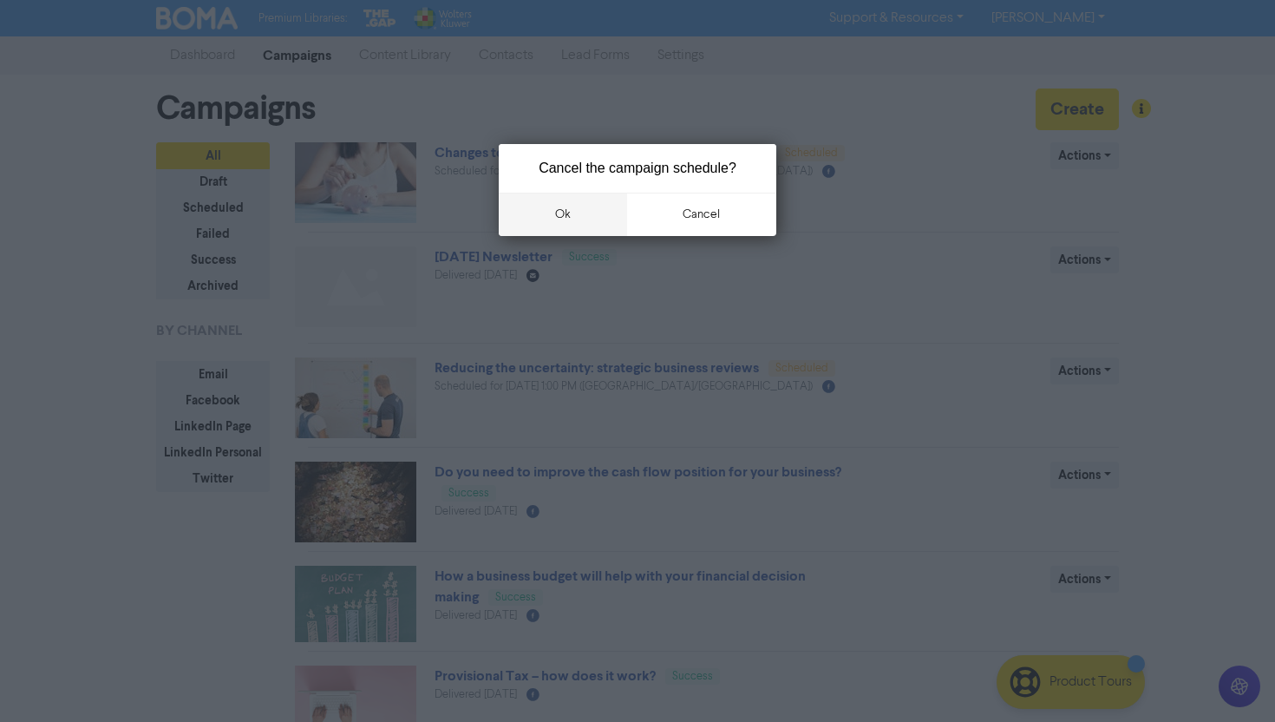
click at [597, 211] on button "ok" at bounding box center [563, 214] width 128 height 43
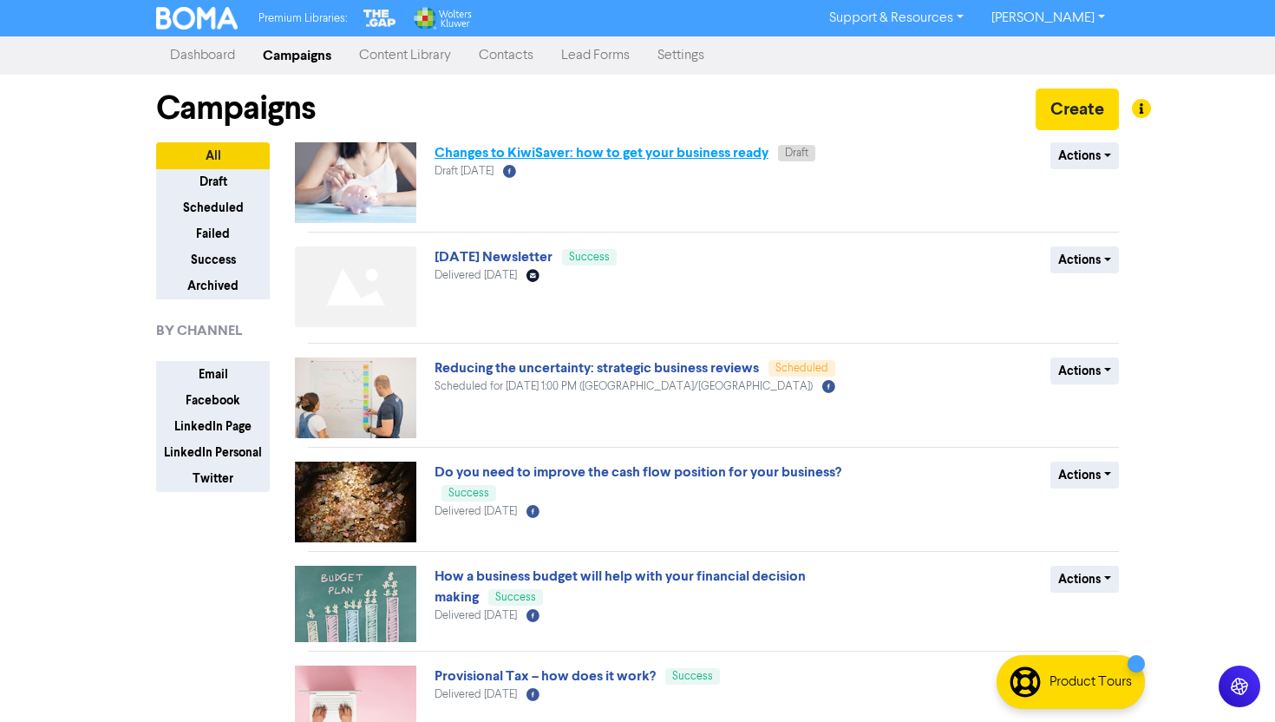
click at [639, 146] on link "Changes to KiwiSaver: how to get your business ready" at bounding box center [602, 152] width 334 height 17
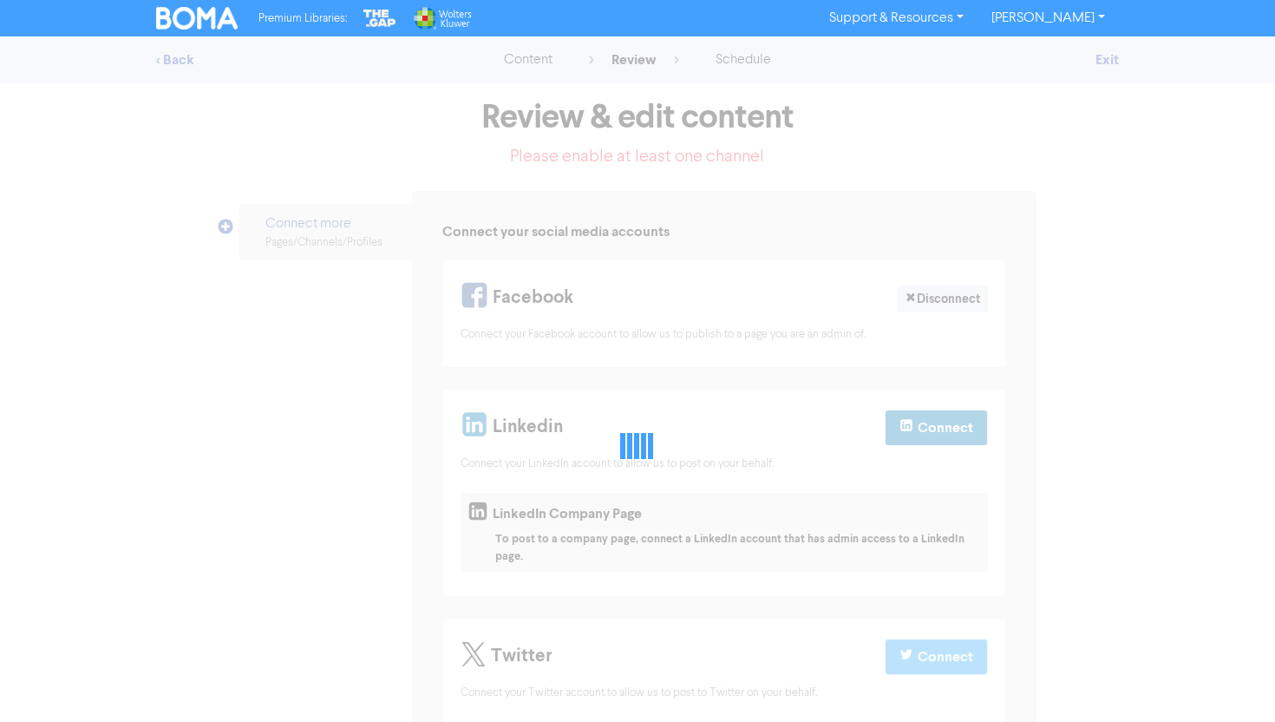
select select "LEARN_MORE"
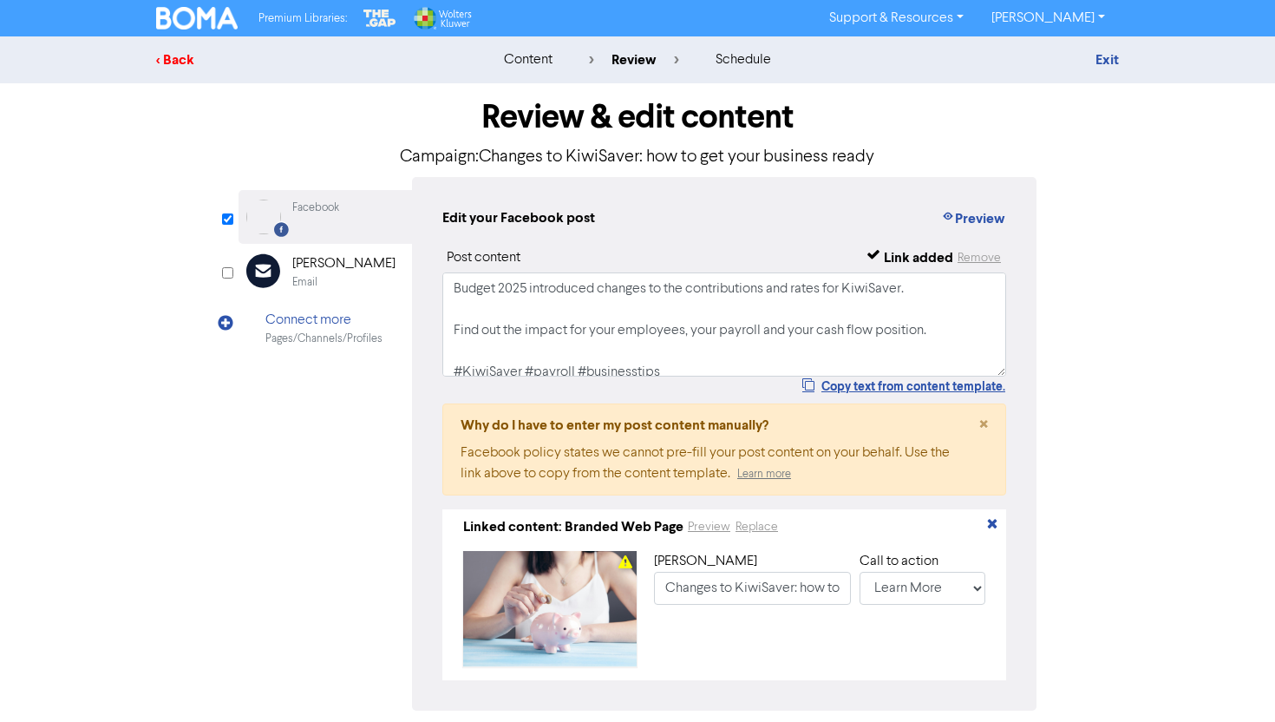
click at [186, 58] on div "< Back" at bounding box center [308, 59] width 304 height 21
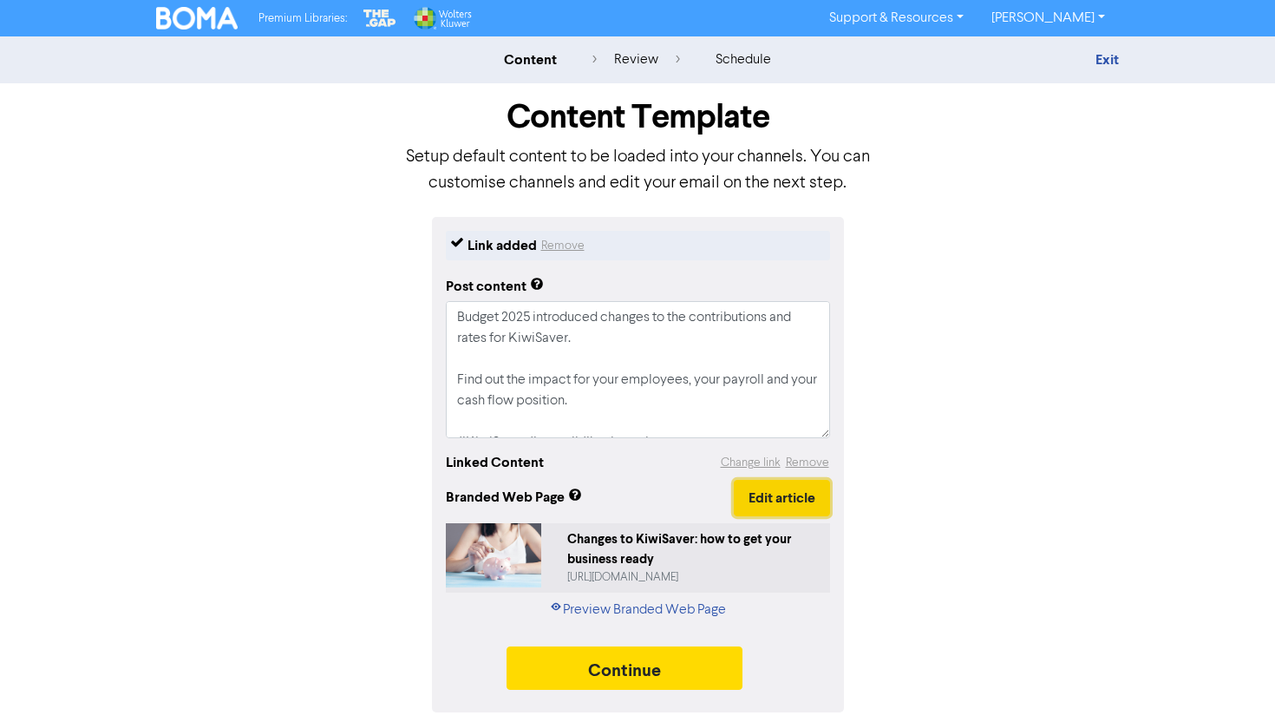
click at [768, 500] on button "Edit article" at bounding box center [782, 498] width 96 height 36
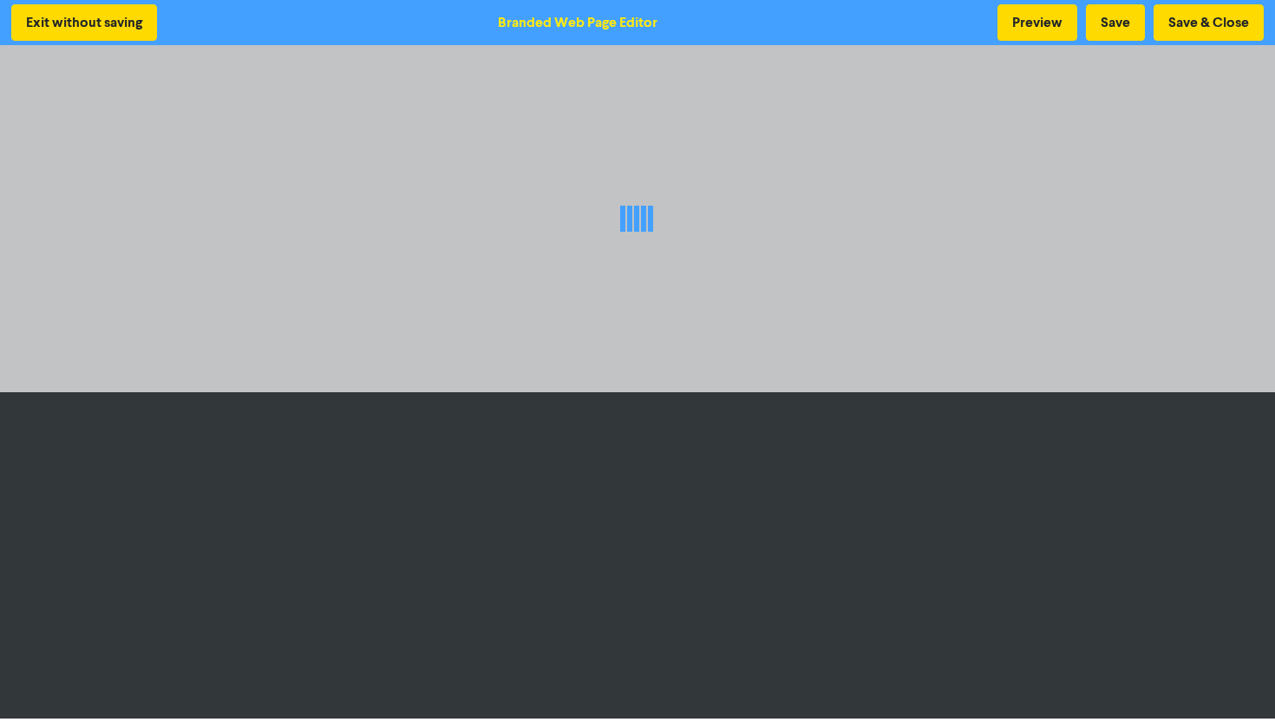
scroll to position [3, 0]
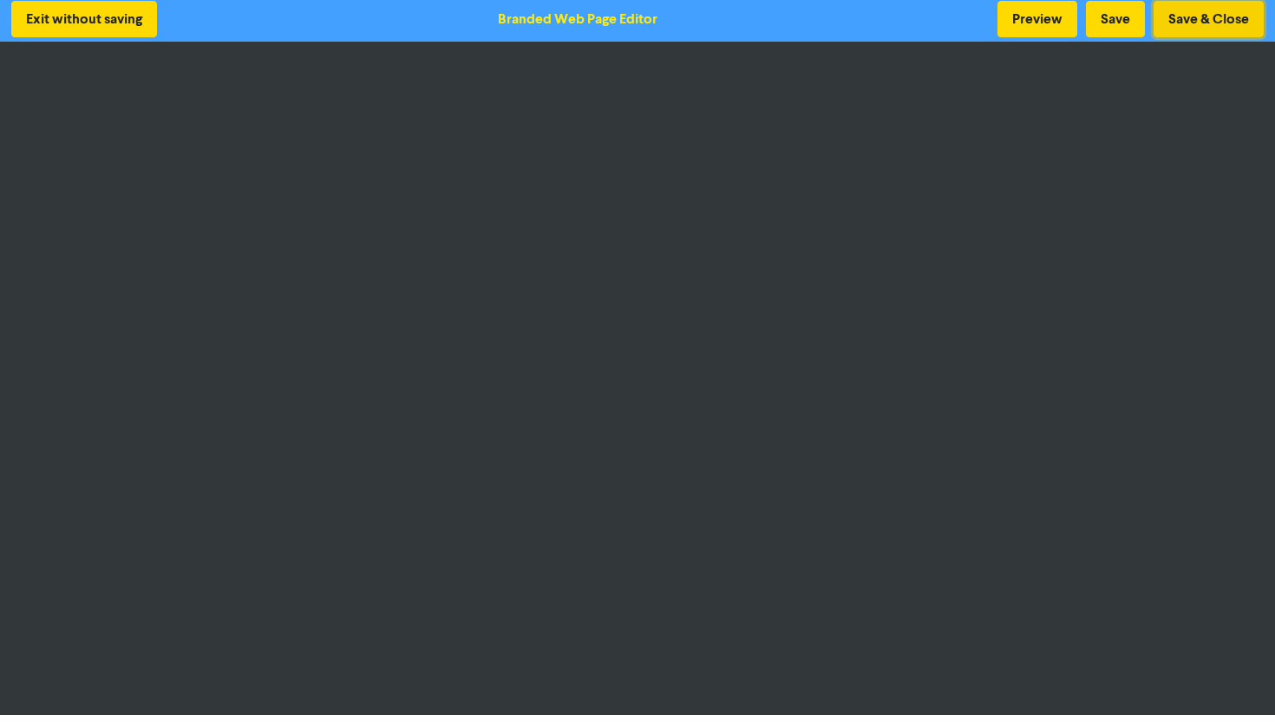
click at [1190, 23] on button "Save & Close" at bounding box center [1209, 19] width 110 height 36
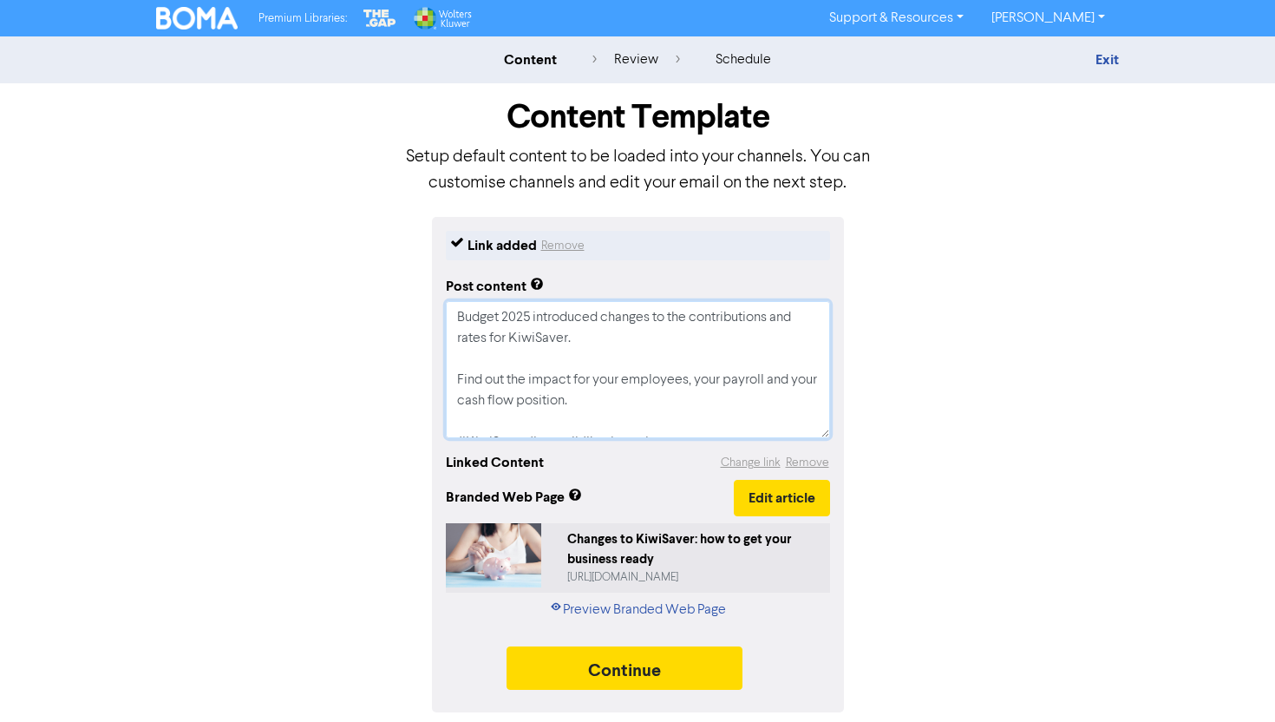
drag, startPoint x: 691, startPoint y: 417, endPoint x: 415, endPoint y: 268, distance: 314.4
click at [415, 268] on div "Link added Remove Post content Budget 2025 introduced changes to the contributi…" at bounding box center [637, 464] width 989 height 495
click at [619, 675] on button "Continue" at bounding box center [625, 667] width 236 height 43
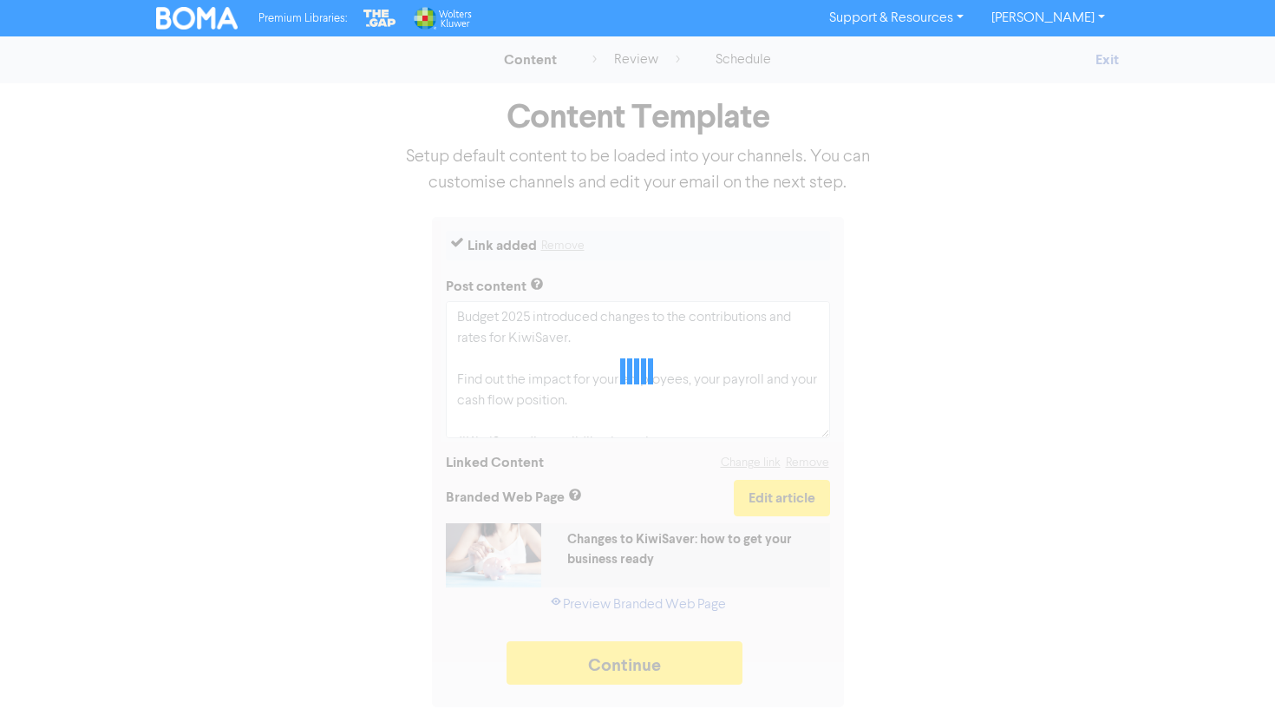
type textarea "x"
select select "LEARN_MORE"
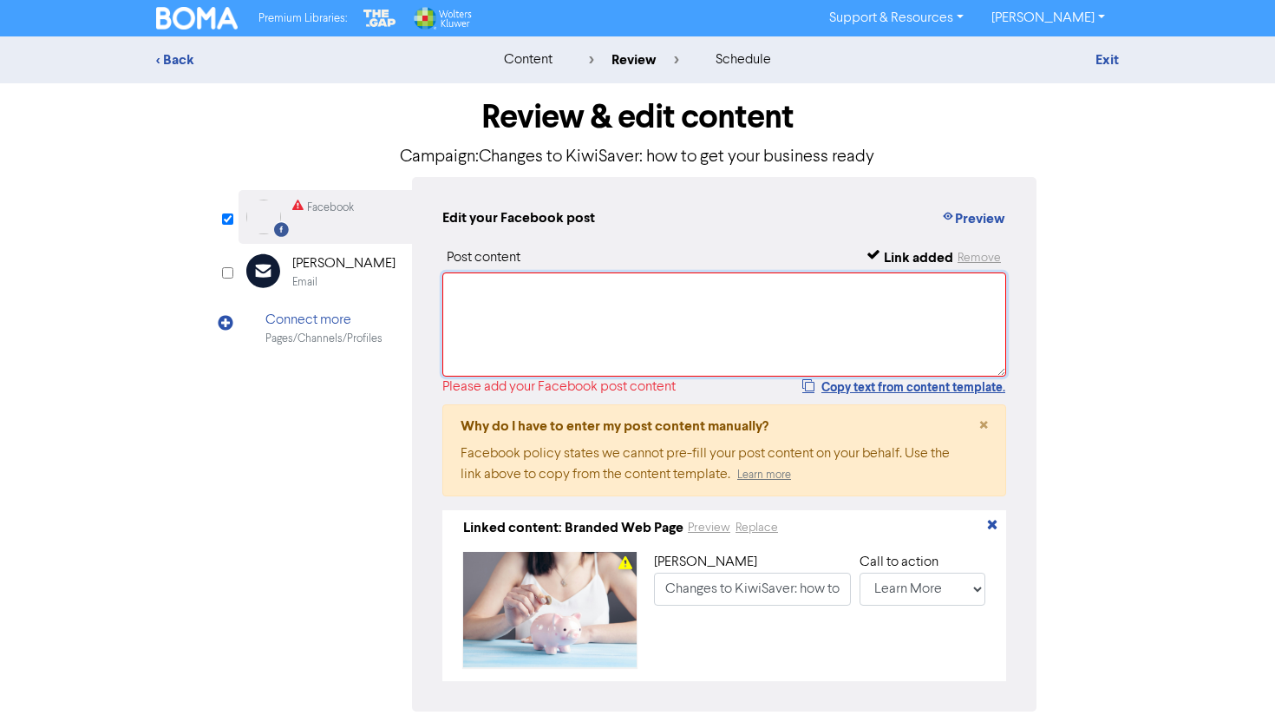
click at [541, 341] on textarea at bounding box center [724, 324] width 564 height 104
paste textarea "Budget 2025 introduced changes to the contributions and rates for KiwiSaver. Fi…"
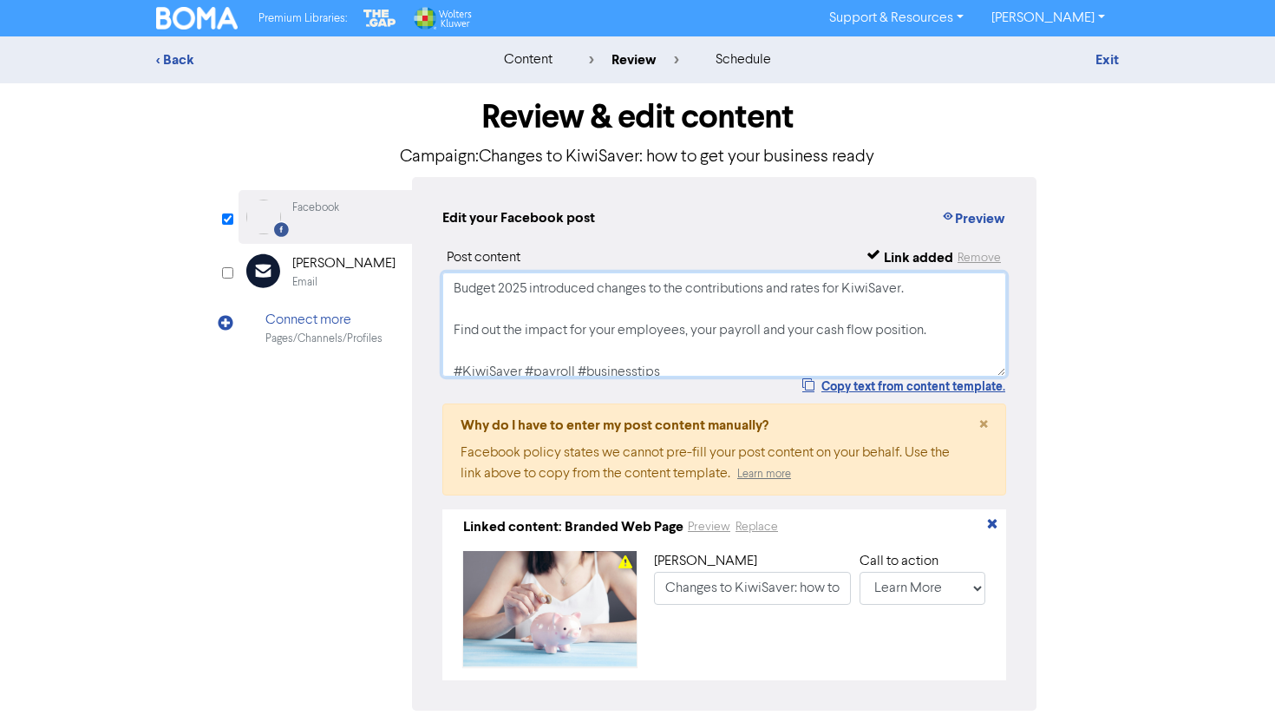
type textarea "Budget 2025 introduced changes to the contributions and rates for KiwiSaver. Fi…"
click at [1180, 370] on div "< Back content review schedule Exit Review & edit content Campaign: Changes to …" at bounding box center [637, 412] width 1275 height 752
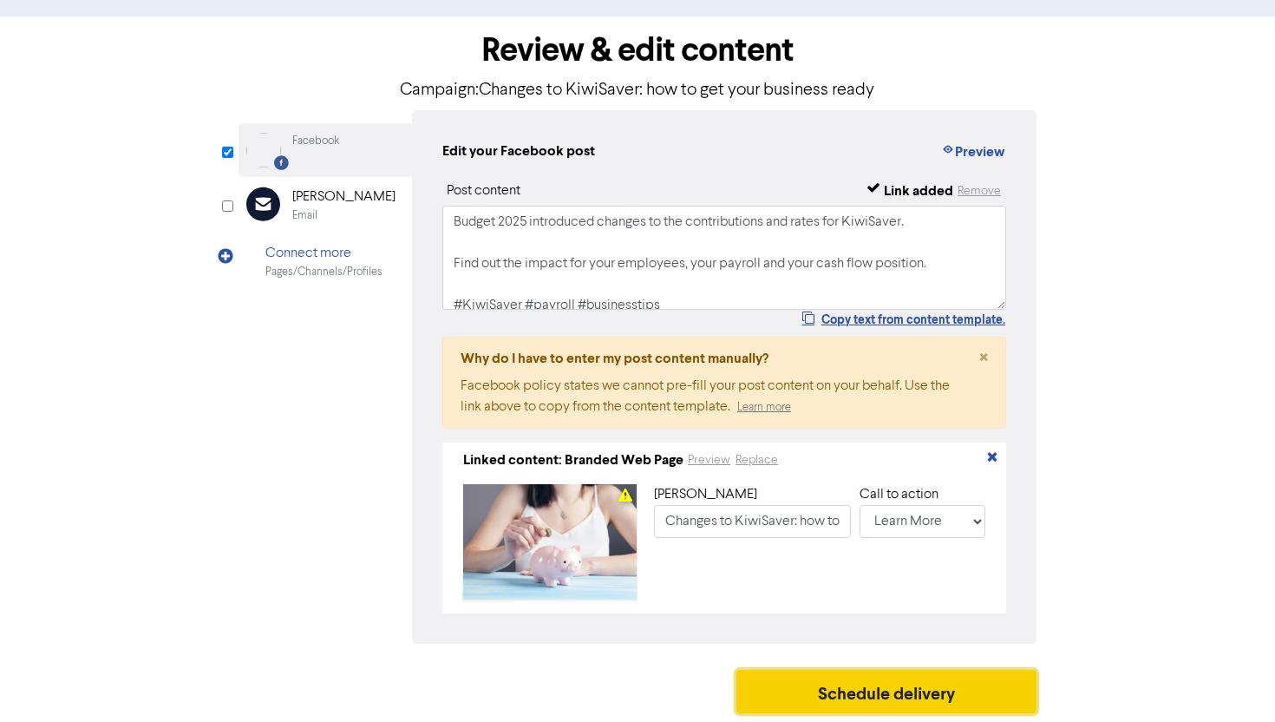
click at [874, 684] on button "Schedule delivery" at bounding box center [887, 691] width 300 height 43
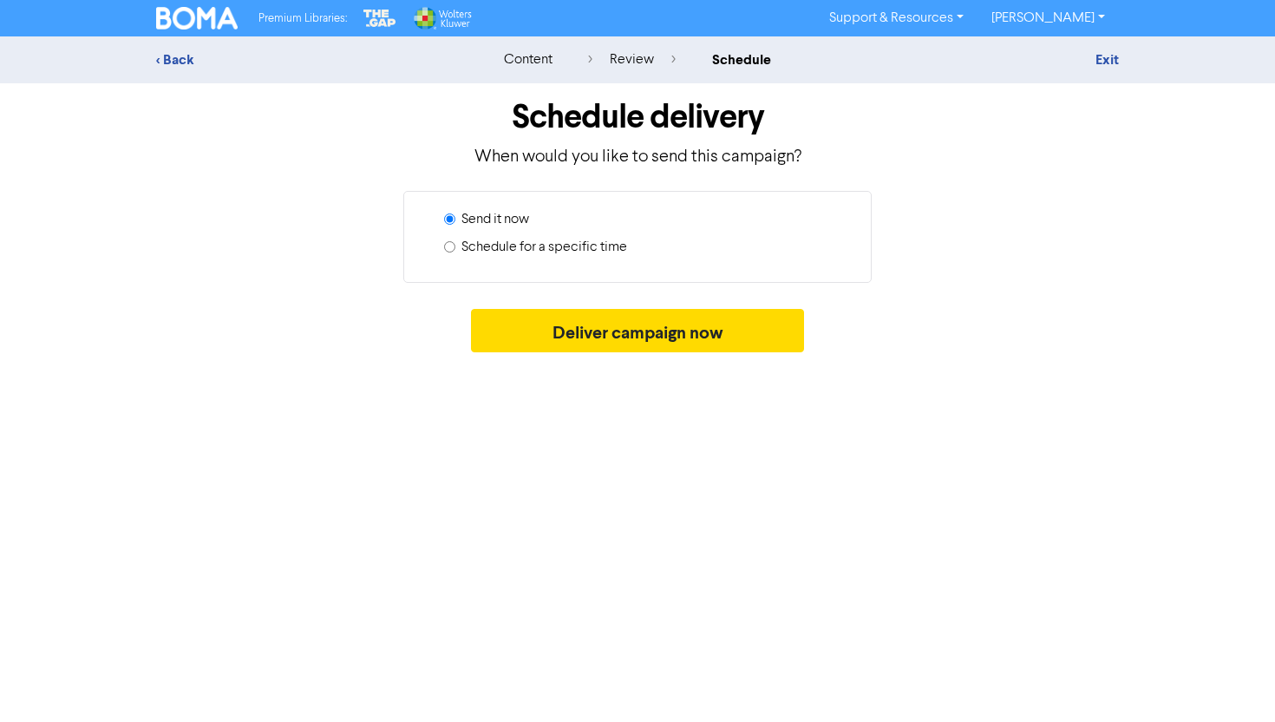
click at [522, 244] on label "Schedule for a specific time" at bounding box center [545, 247] width 166 height 21
click at [455, 244] on input "Schedule for a specific time" at bounding box center [449, 246] width 11 height 11
radio input "true"
radio input "false"
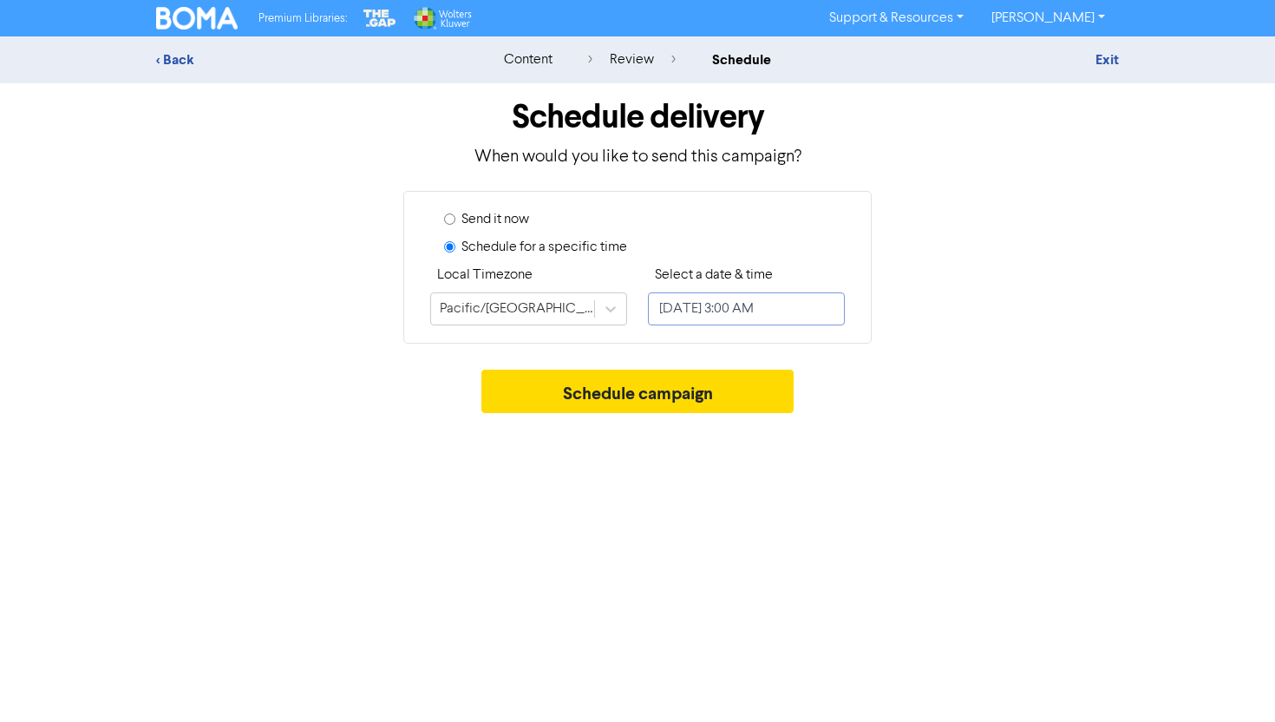
click at [706, 312] on input "[DATE] 3:00 AM" at bounding box center [746, 308] width 197 height 33
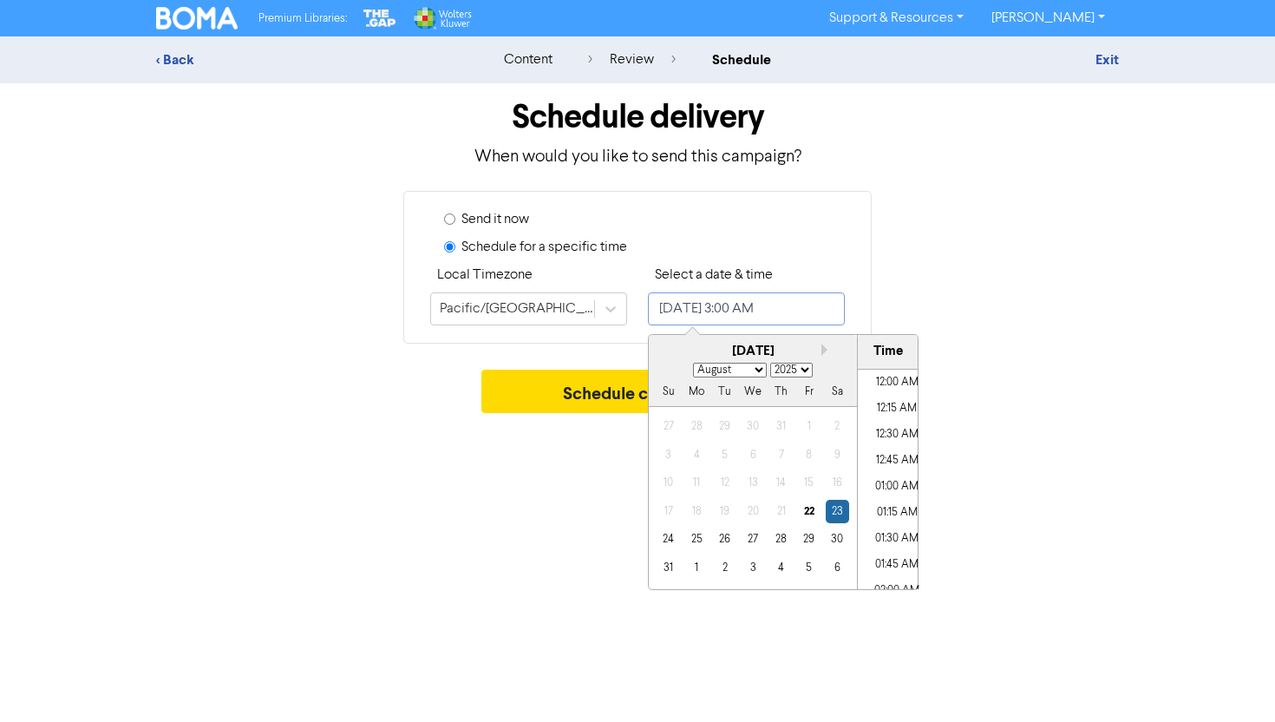
scroll to position [215, 0]
click at [820, 349] on div "[DATE]" at bounding box center [753, 352] width 208 height 20
click at [824, 351] on button "Next month" at bounding box center [828, 350] width 12 height 12
select select "8"
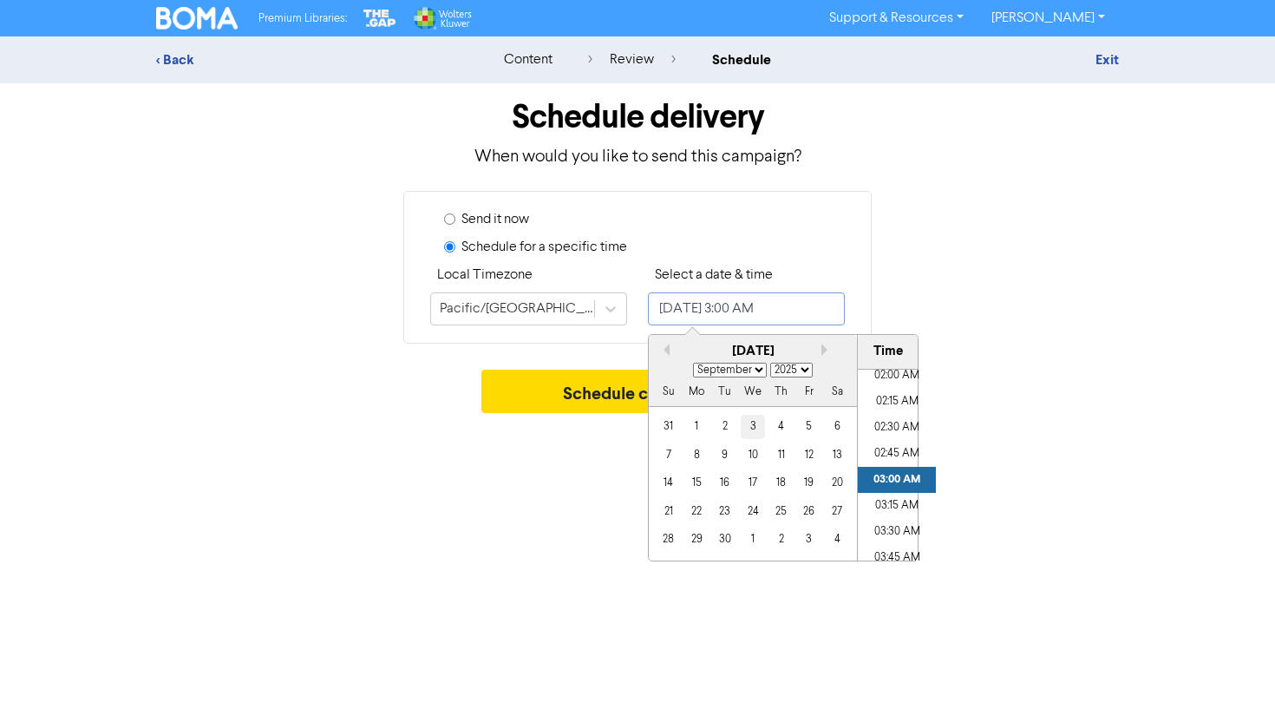
click at [751, 428] on div "3" at bounding box center [752, 426] width 23 height 23
click at [903, 428] on li "01:00 PM" at bounding box center [897, 426] width 78 height 26
type input "[DATE] 1:00 PM"
click at [1019, 429] on div "Premium Libraries: Support & Resources Video Tutorials FAQ & Guides Marketing E…" at bounding box center [637, 361] width 1275 height 722
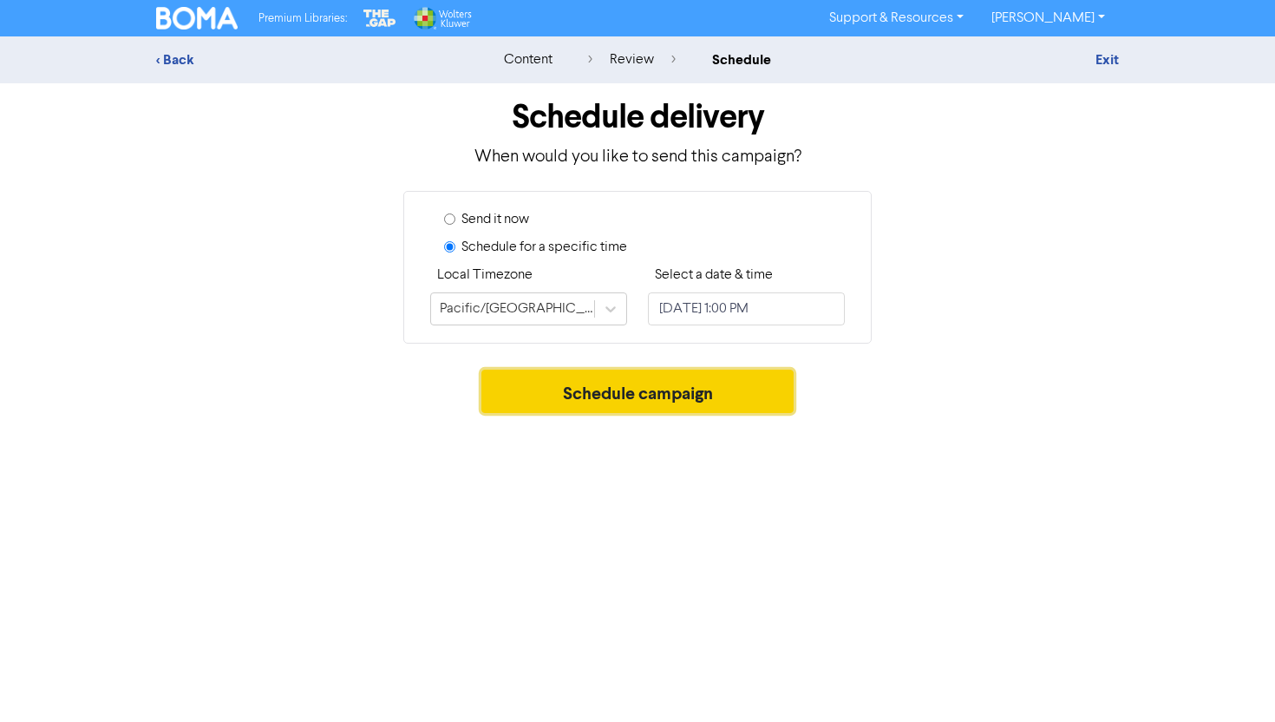
click at [698, 383] on button "Schedule campaign" at bounding box center [638, 391] width 313 height 43
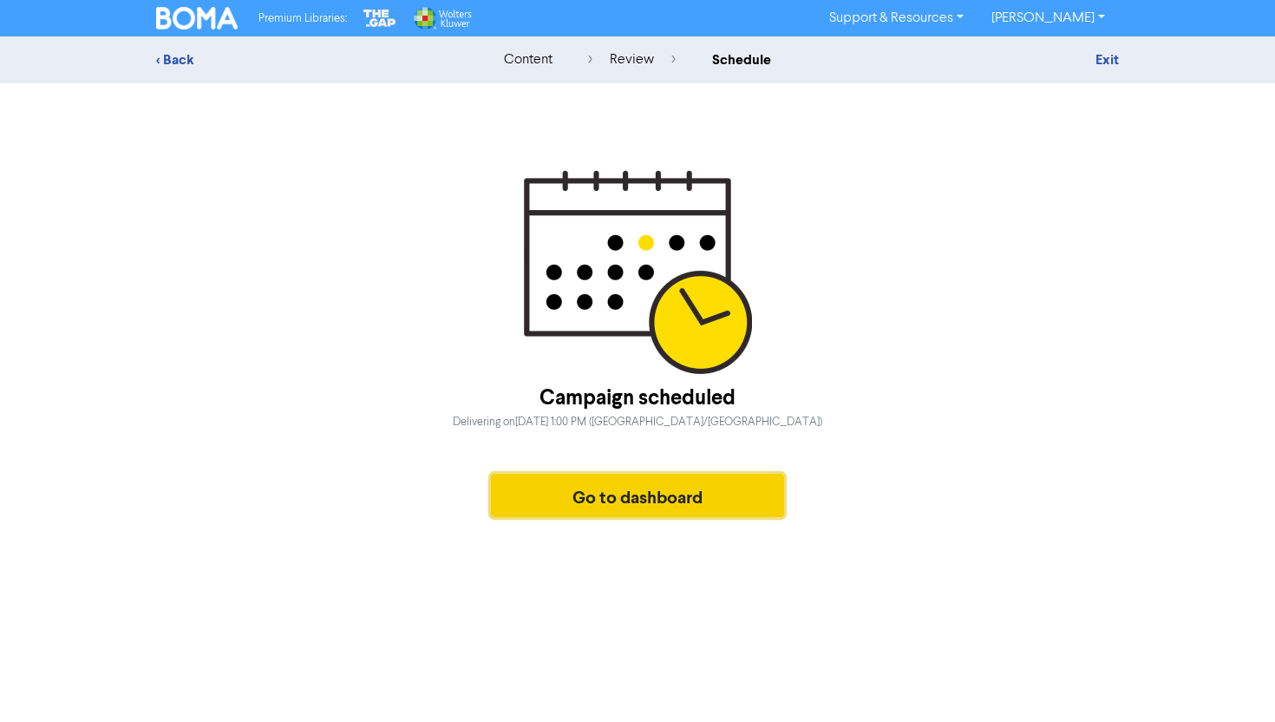
click at [614, 491] on button "Go to dashboard" at bounding box center [637, 495] width 293 height 43
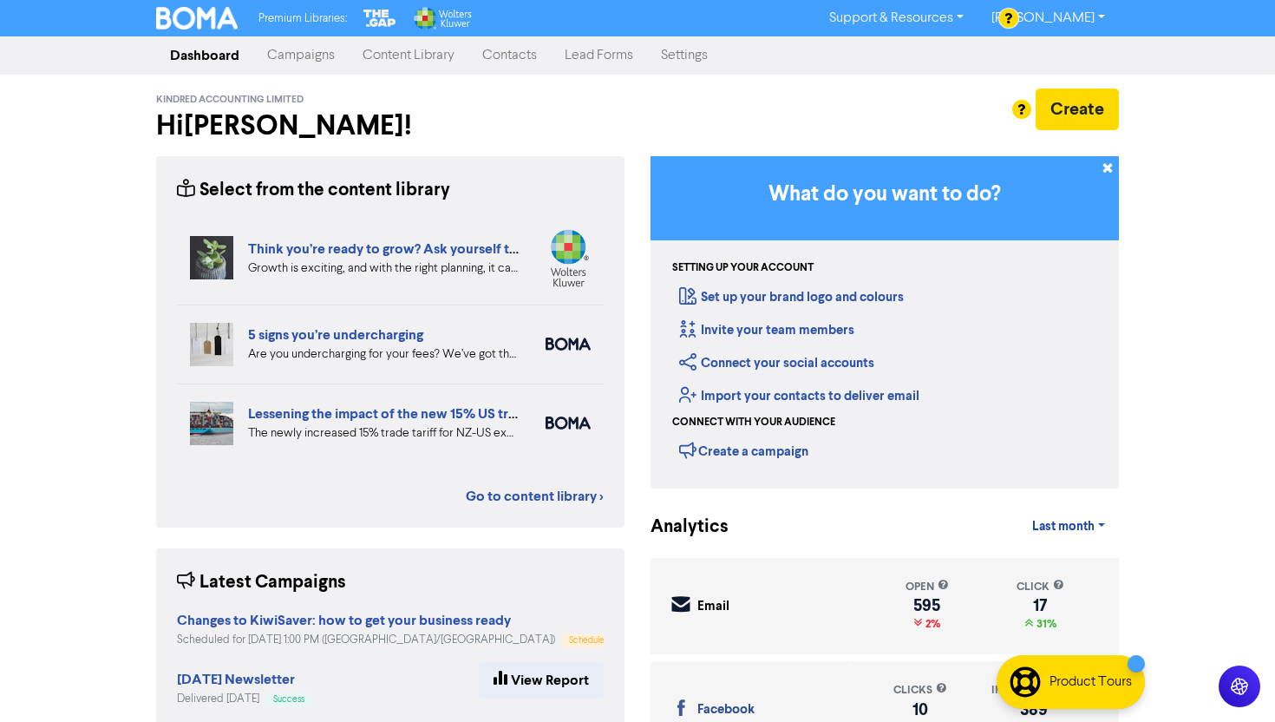
click at [324, 48] on link "Campaigns" at bounding box center [300, 55] width 95 height 35
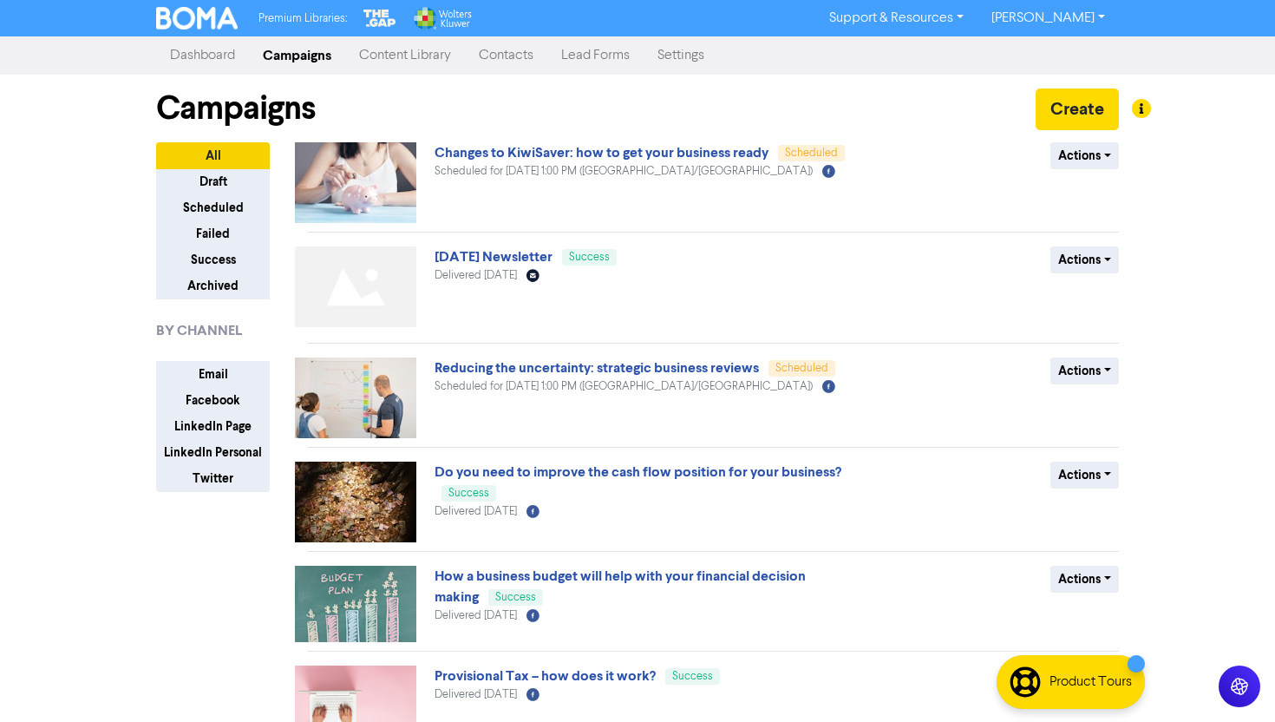
click at [396, 62] on link "Content Library" at bounding box center [405, 55] width 120 height 35
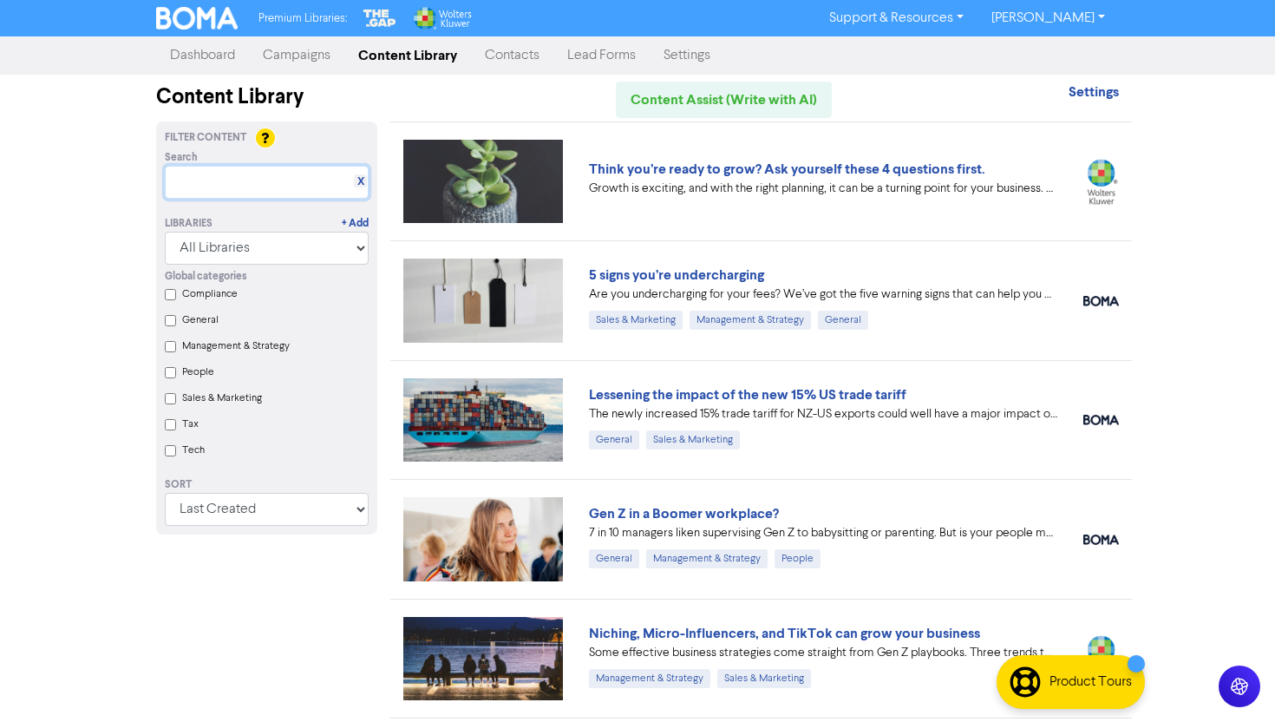
click at [285, 173] on input "text" at bounding box center [267, 182] width 204 height 33
paste input "Understanding your revenue drivers"
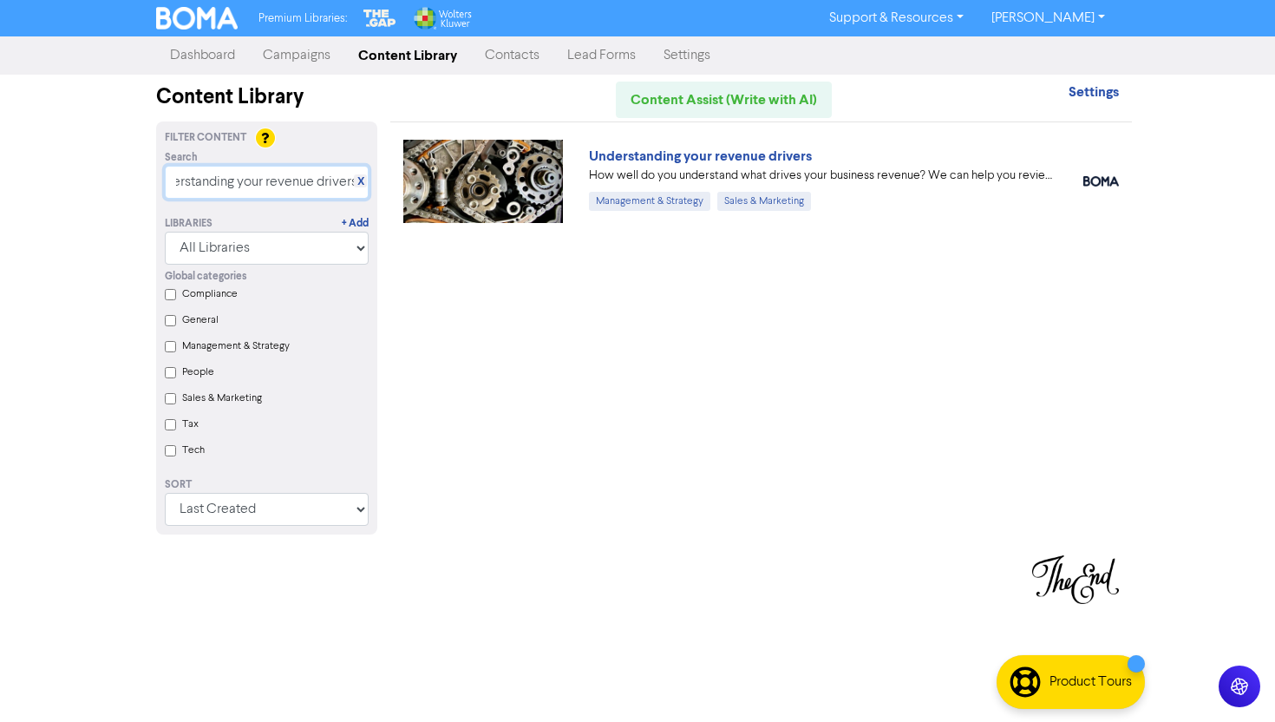
type input "Understanding your revenue drivers"
click at [655, 143] on div "Understanding your revenue drivers How well do you understand what drives your …" at bounding box center [761, 180] width 742 height 119
click at [655, 147] on link "Understanding your revenue drivers" at bounding box center [700, 155] width 223 height 17
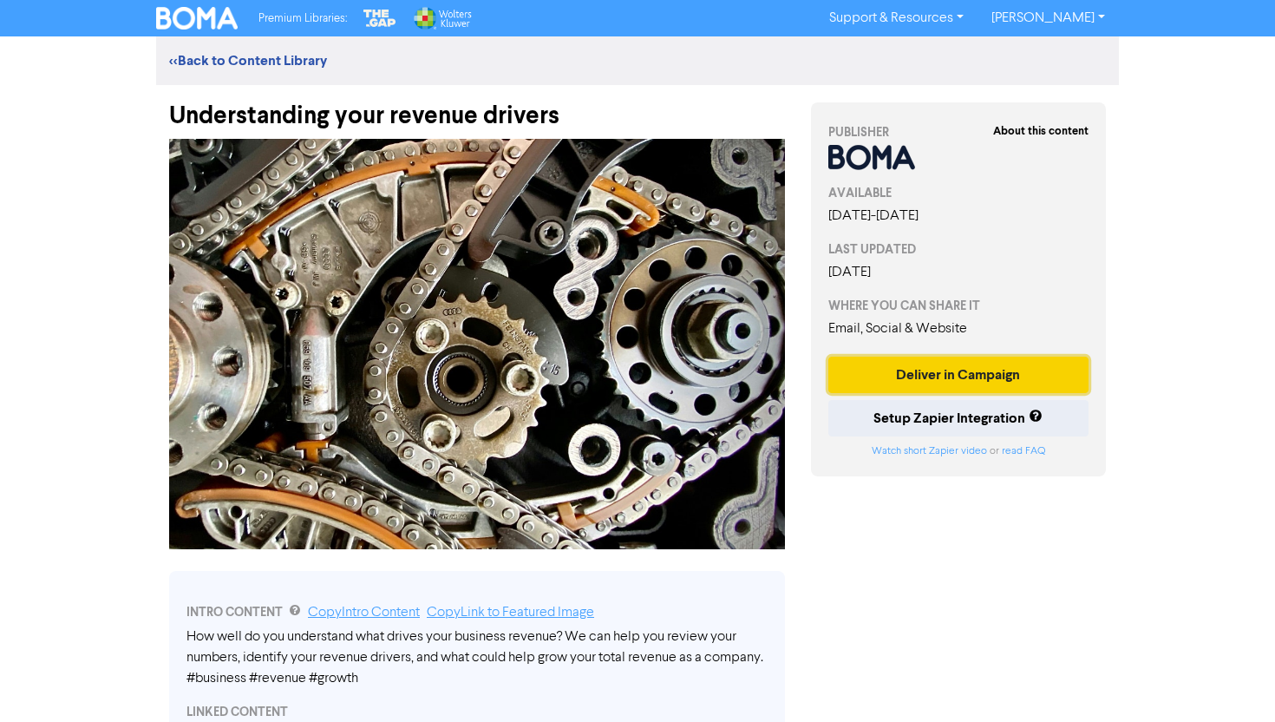
click at [958, 363] on button "Deliver in Campaign" at bounding box center [959, 375] width 260 height 36
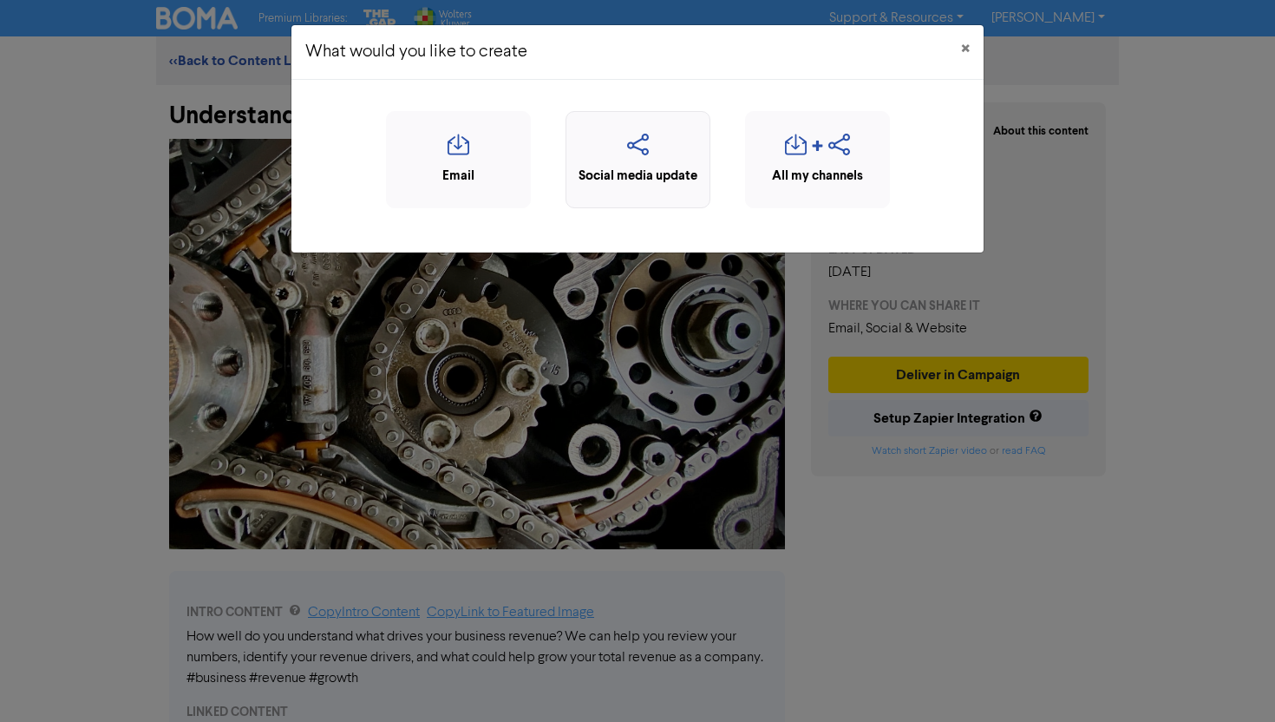
click at [686, 193] on div "Social media update" at bounding box center [638, 159] width 145 height 97
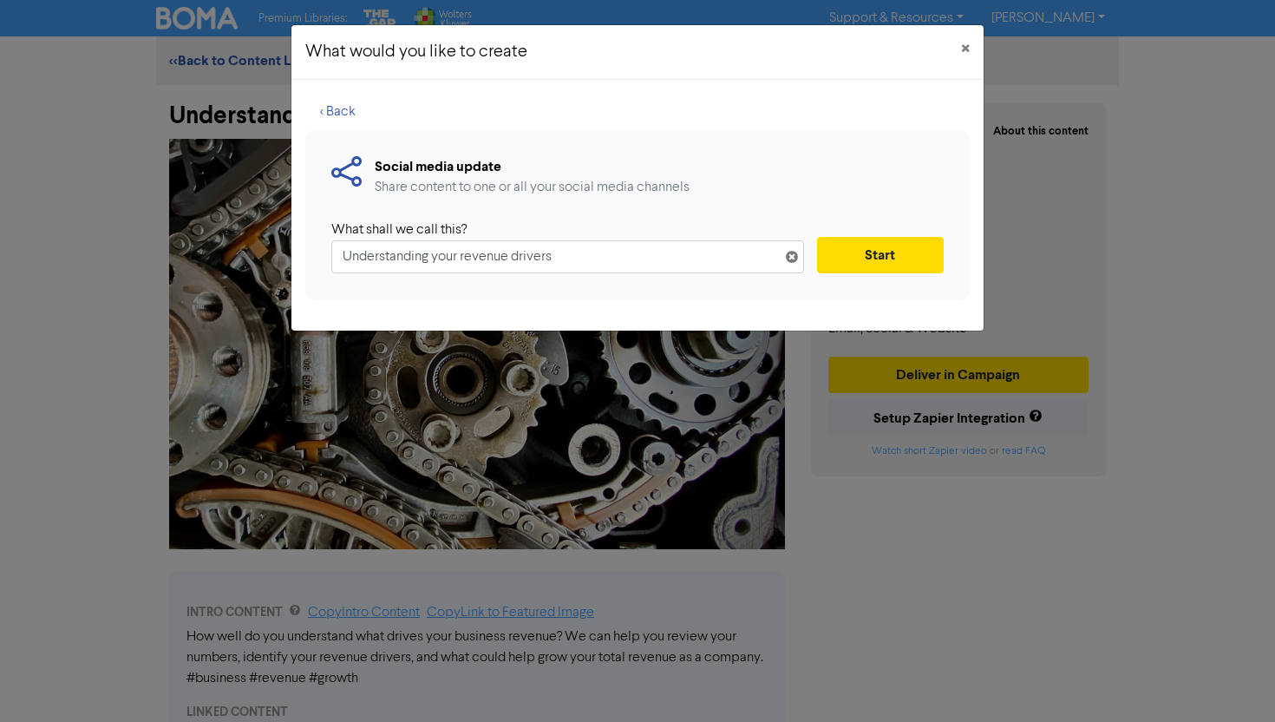
click at [646, 289] on div "Social media update Share content to one or all your social media channels What…" at bounding box center [637, 214] width 665 height 169
click at [639, 266] on input "Understanding your revenue drivers" at bounding box center [567, 256] width 473 height 33
click at [862, 243] on button "Start" at bounding box center [880, 255] width 127 height 36
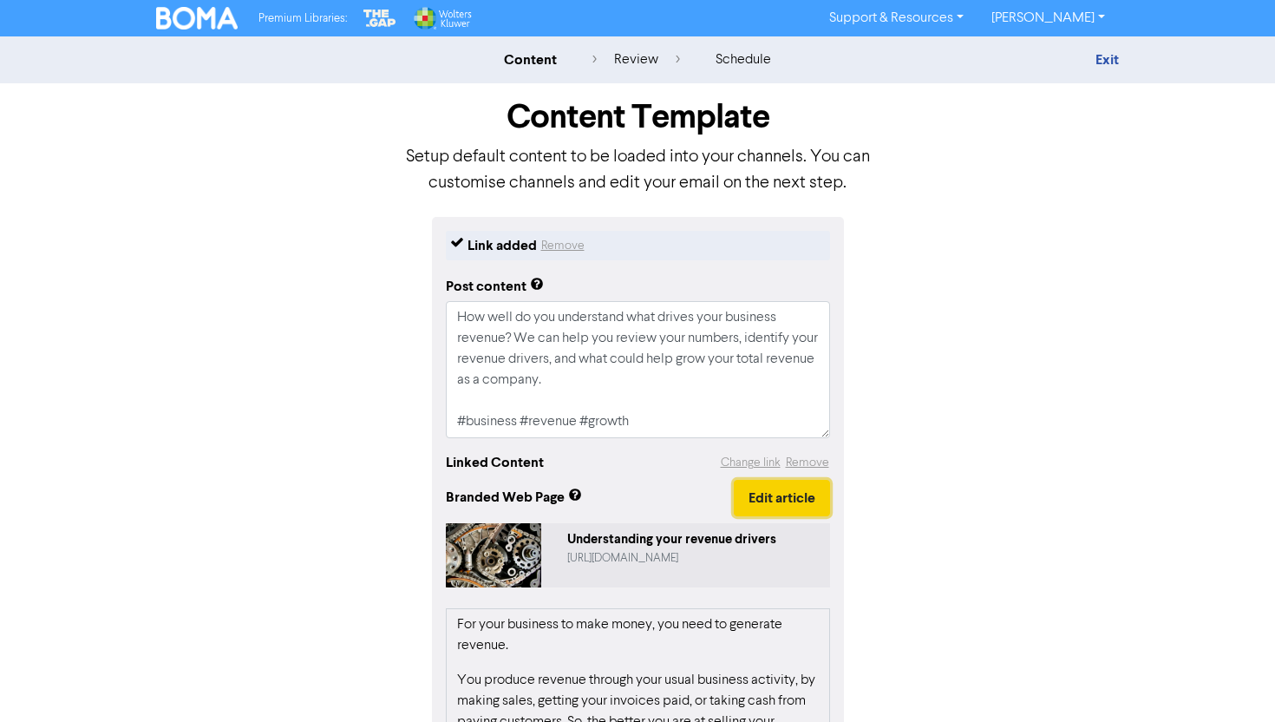
click at [768, 499] on button "Edit article" at bounding box center [782, 498] width 96 height 36
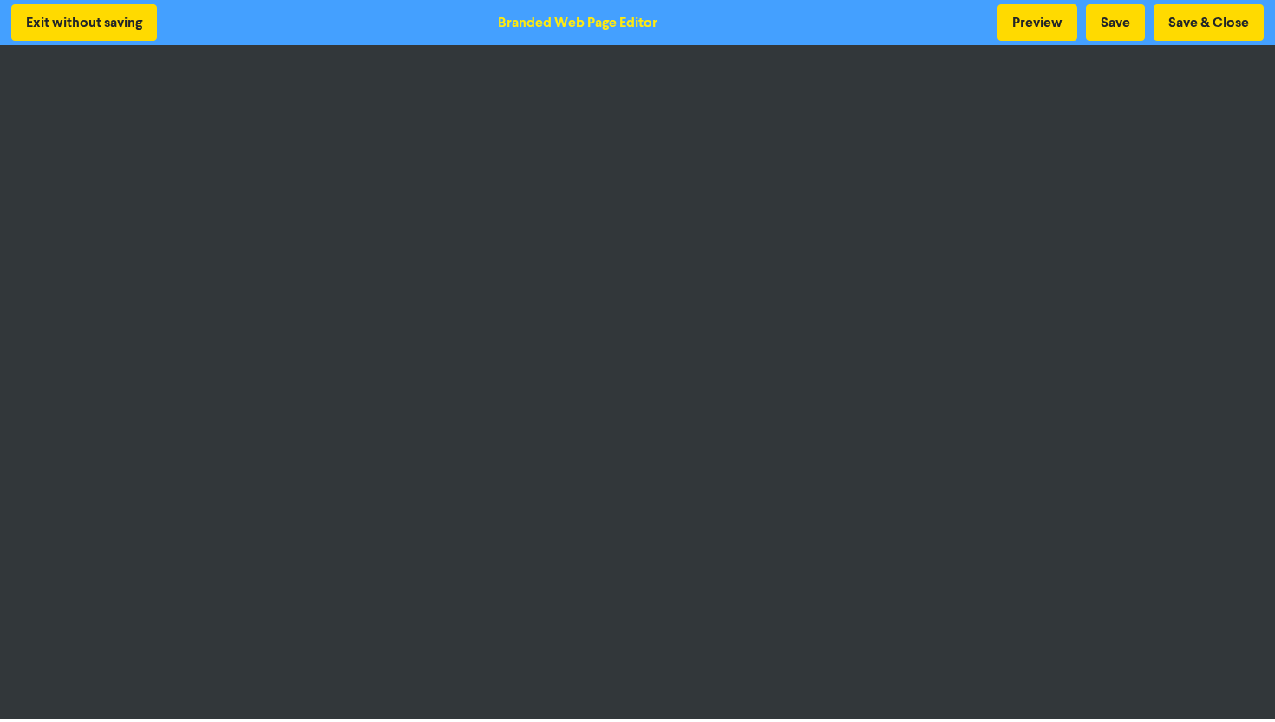
scroll to position [3, 0]
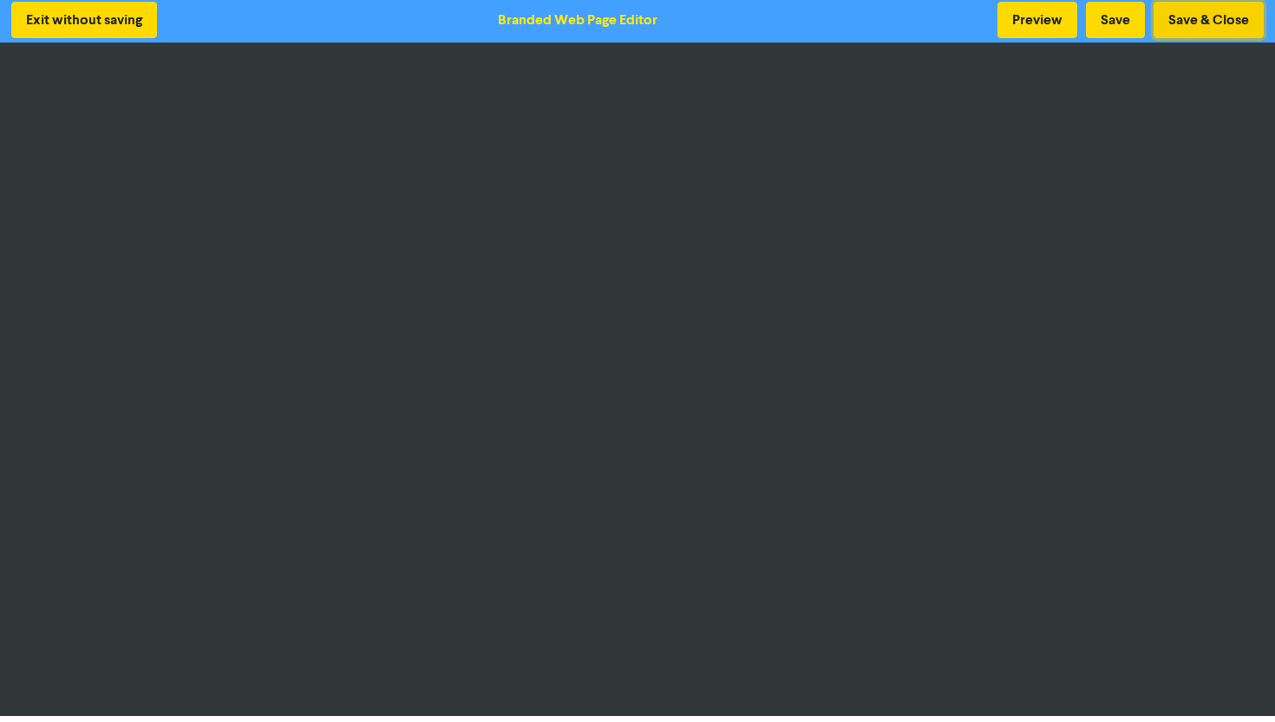
click at [1194, 25] on button "Save & Close" at bounding box center [1209, 20] width 110 height 36
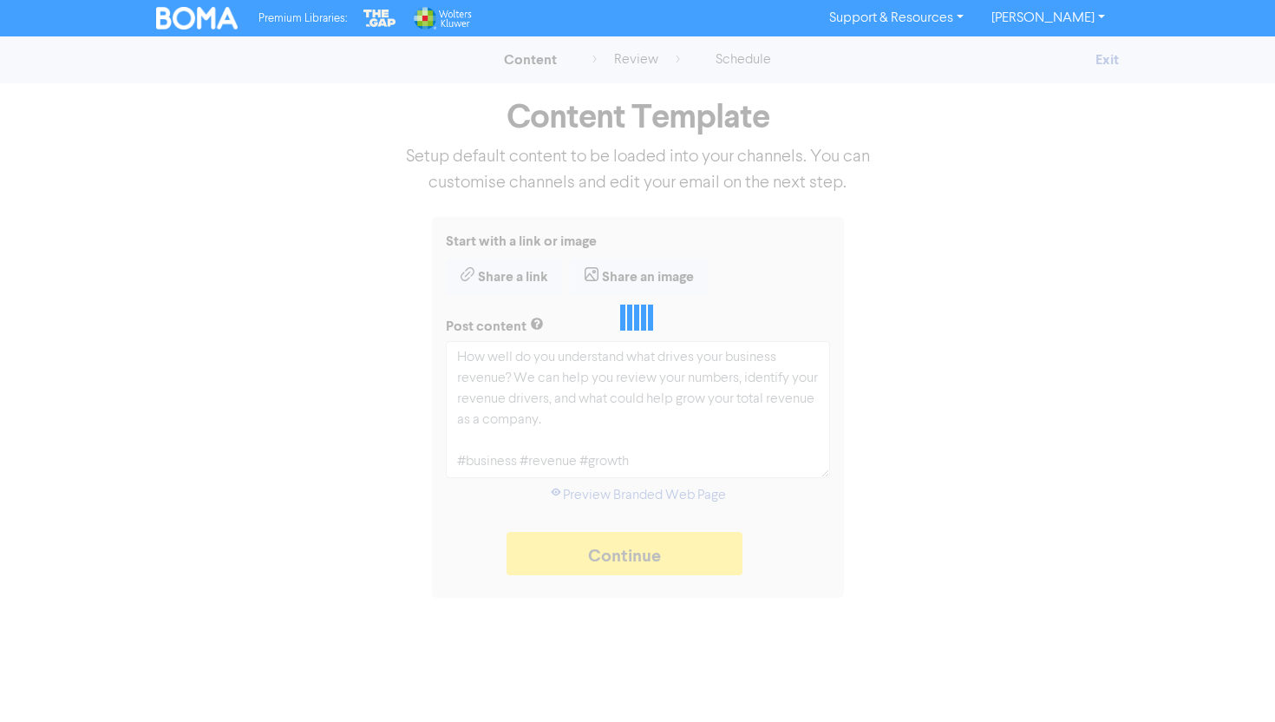
type textarea "x"
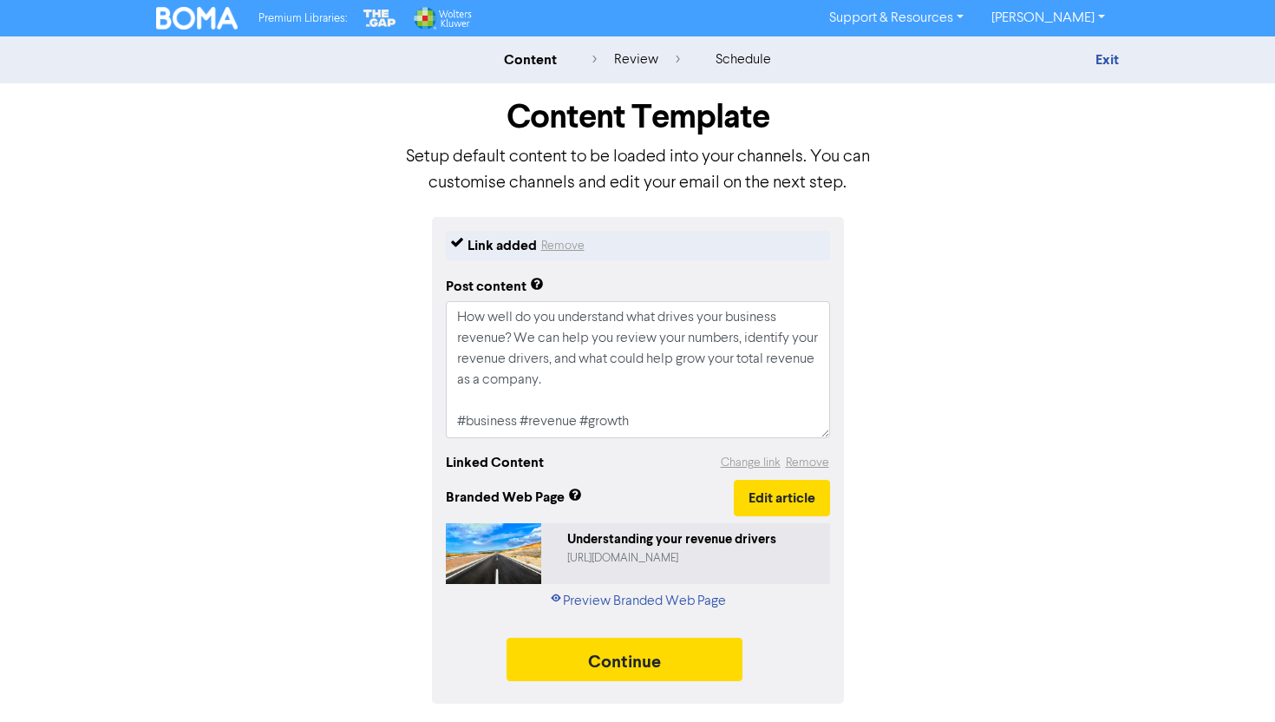
click at [206, 28] on img at bounding box center [197, 18] width 82 height 23
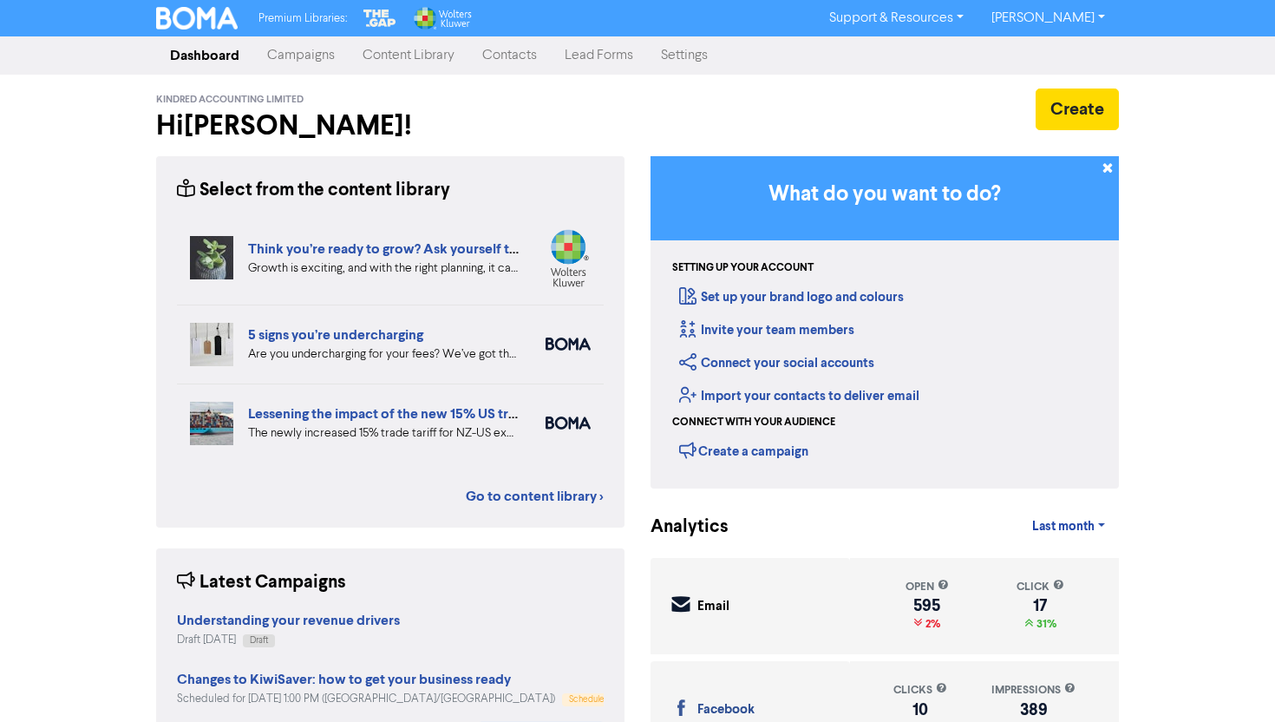
click at [326, 44] on link "Campaigns" at bounding box center [300, 55] width 95 height 35
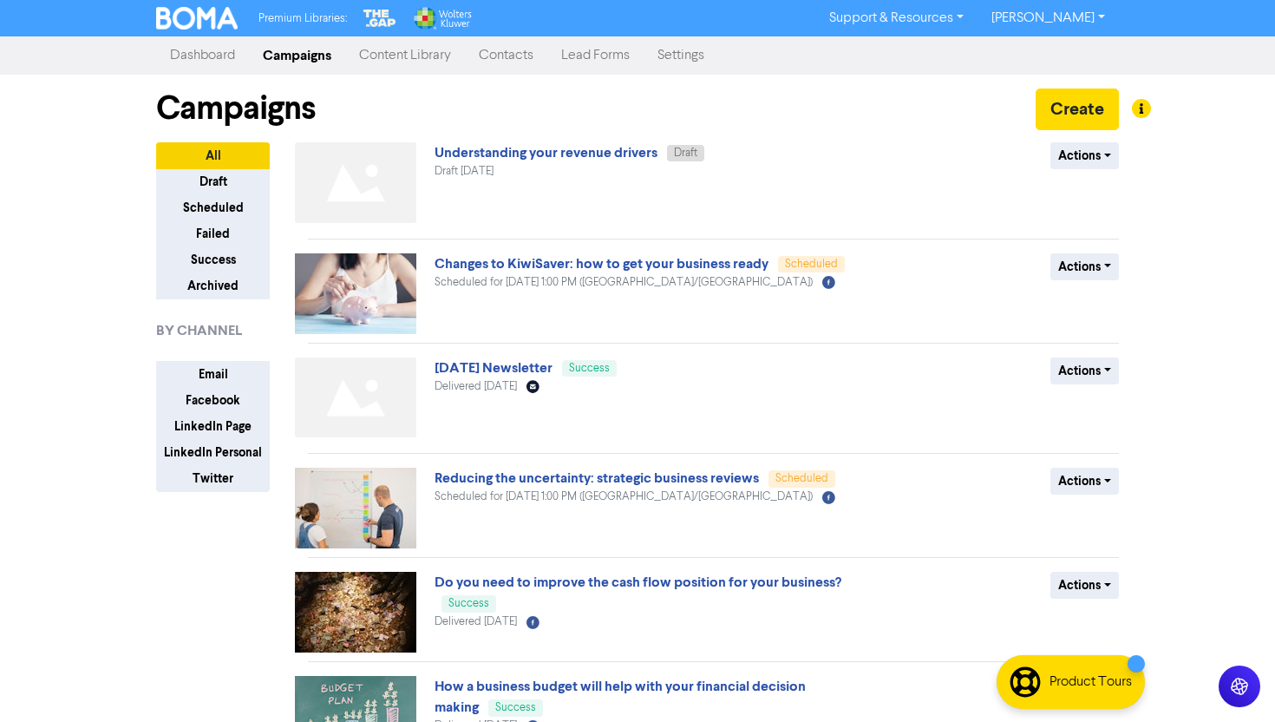
click at [185, 48] on link "Dashboard" at bounding box center [202, 55] width 93 height 35
